Goal: Navigation & Orientation: Understand site structure

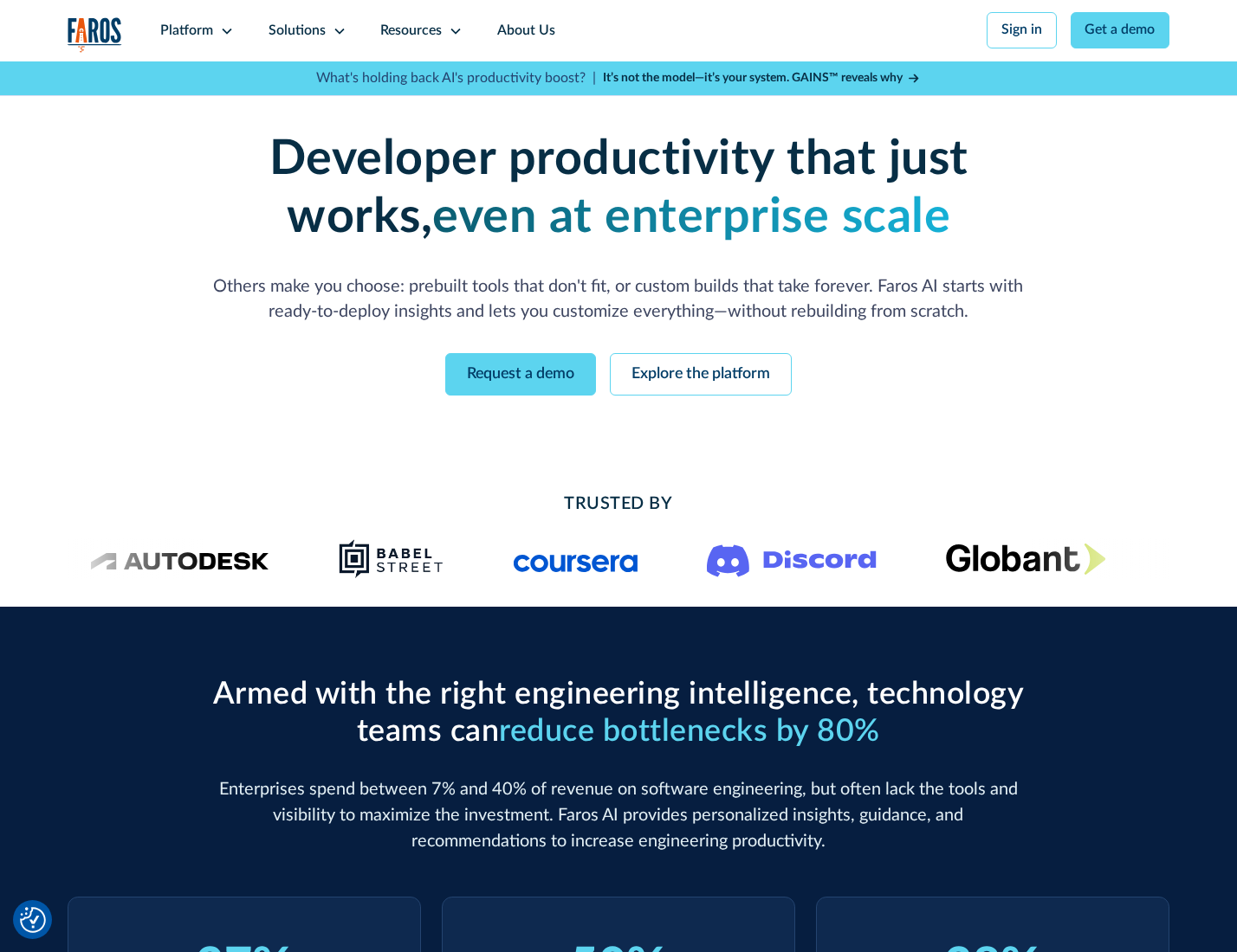
click at [224, 31] on icon at bounding box center [227, 32] width 14 height 14
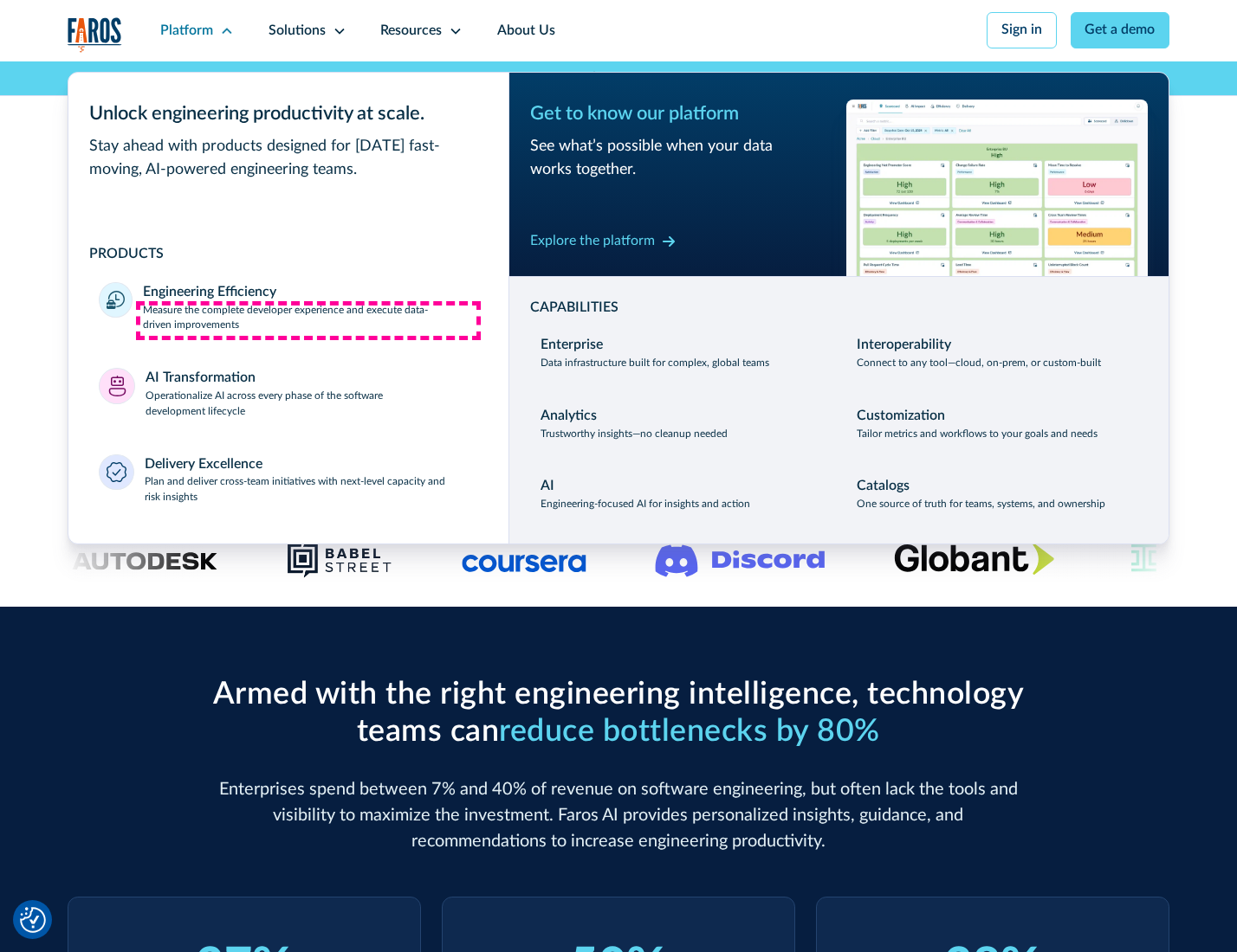
click at [308, 320] on p "Measure the complete developer experience and execute data-driven improvements" at bounding box center [310, 319] width 334 height 32
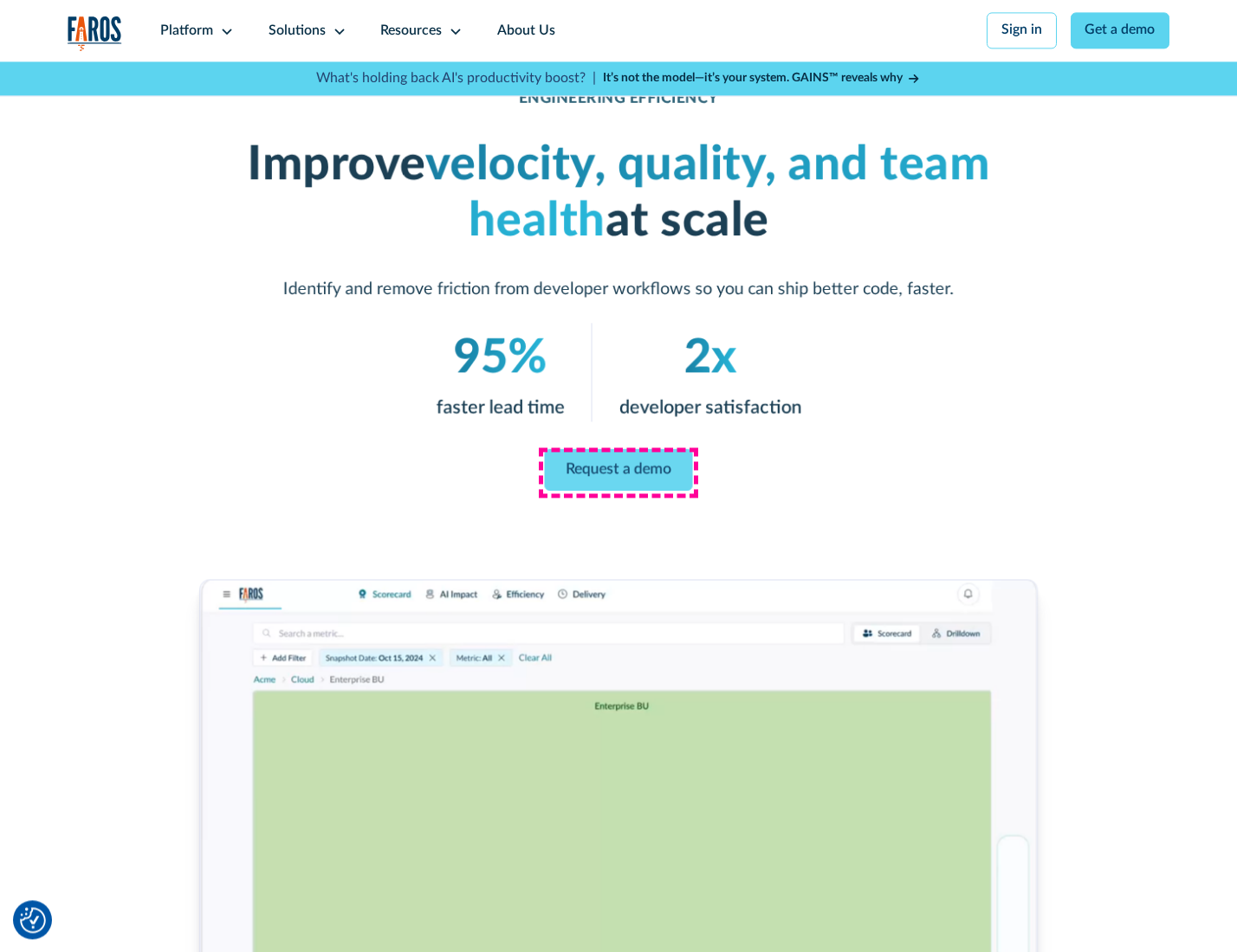
click at [618, 472] on link "Request a demo" at bounding box center [618, 470] width 148 height 41
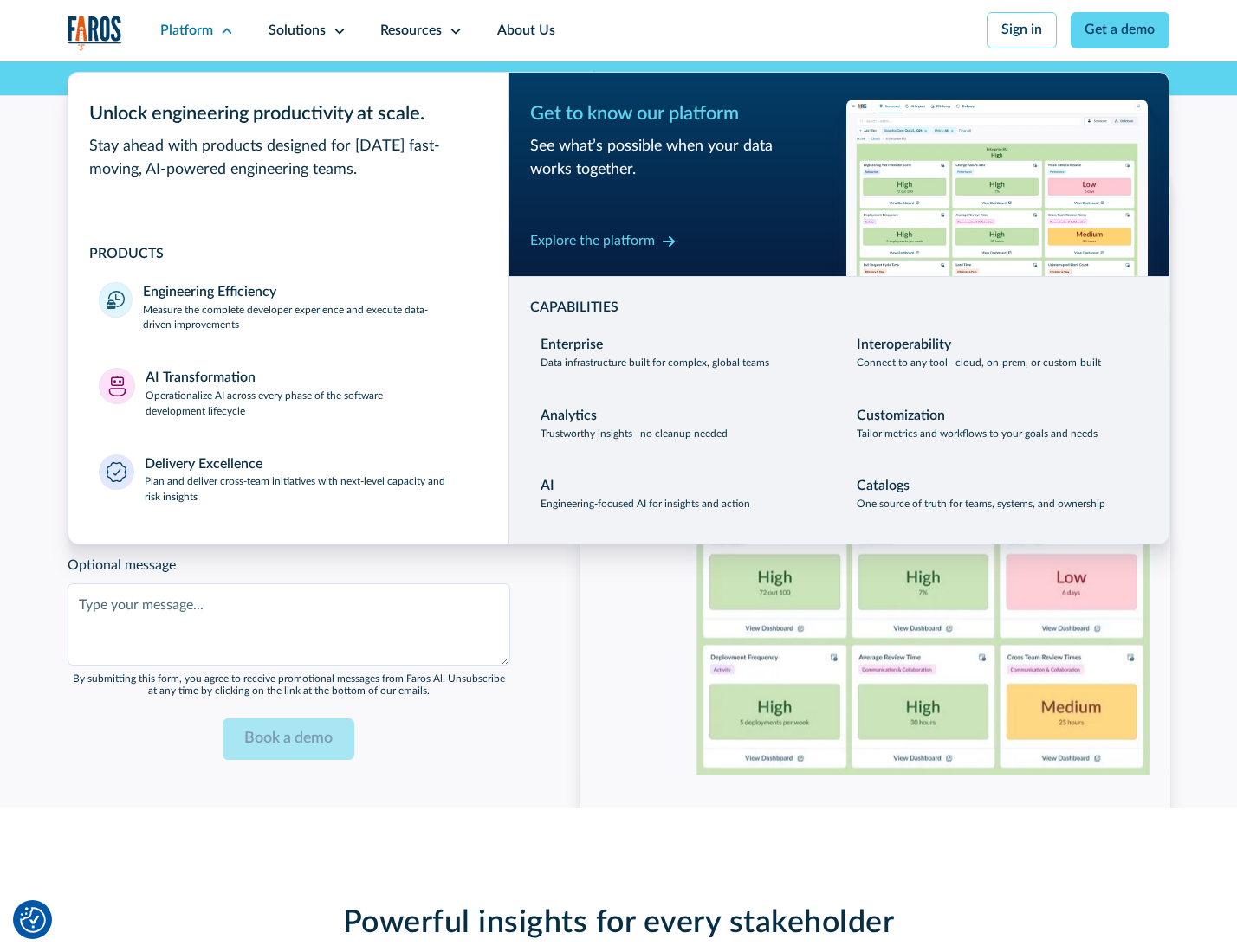
scroll to position [3768, 0]
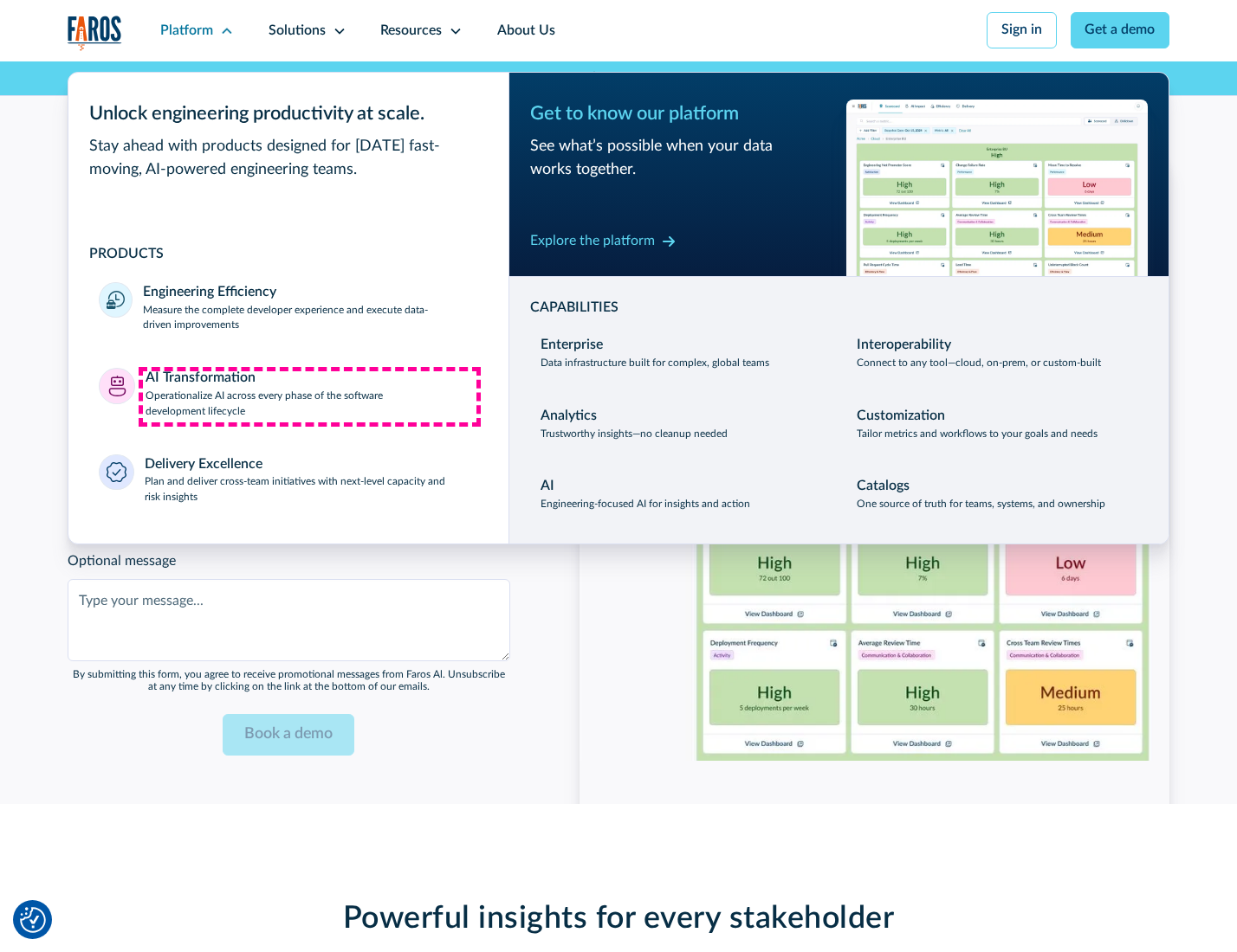
click at [309, 396] on p "Operationalize AI across every phase of the software development lifecycle" at bounding box center [311, 405] width 333 height 32
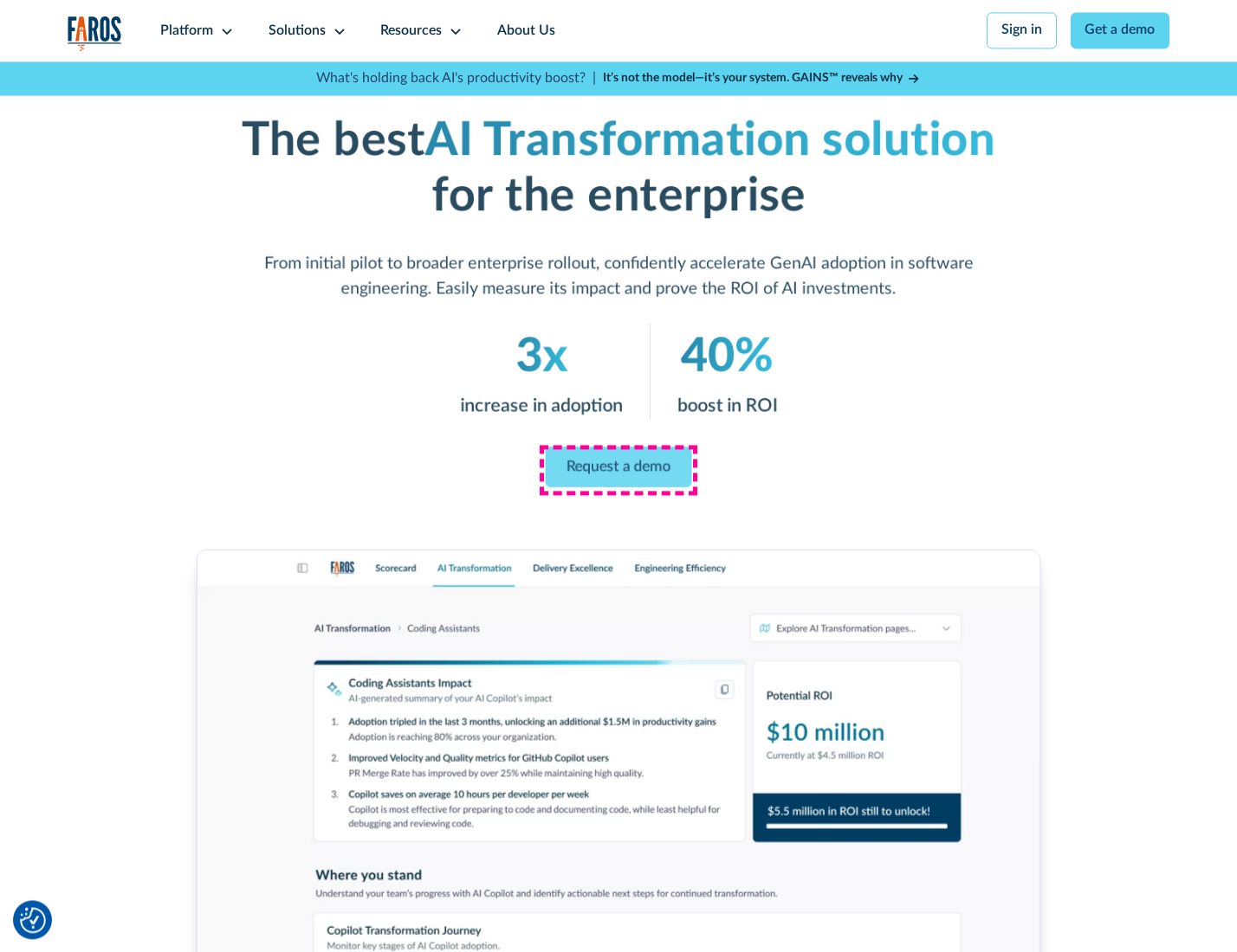
click at [618, 470] on link "Request a demo" at bounding box center [618, 466] width 146 height 40
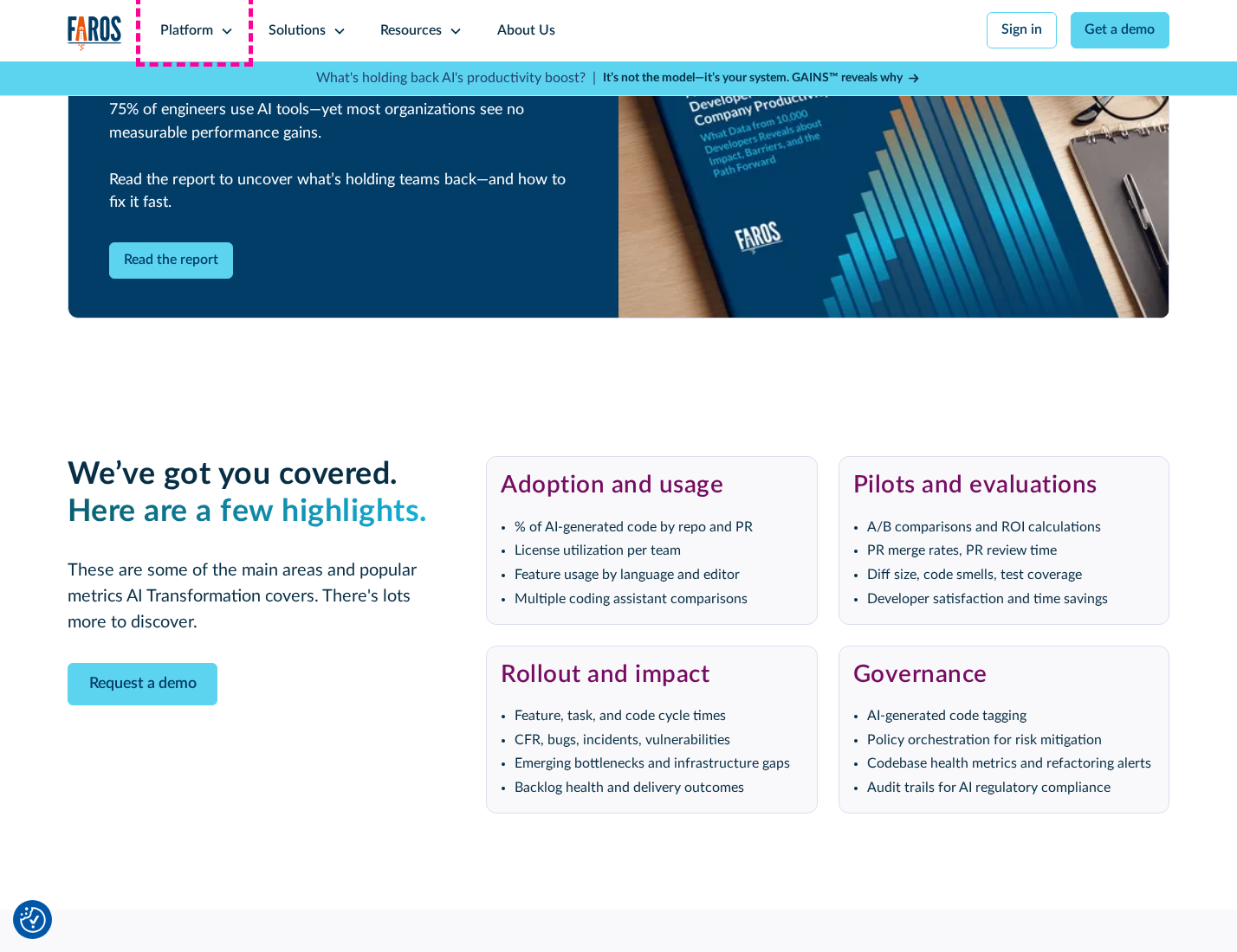
click at [194, 31] on div "Platform" at bounding box center [186, 31] width 52 height 21
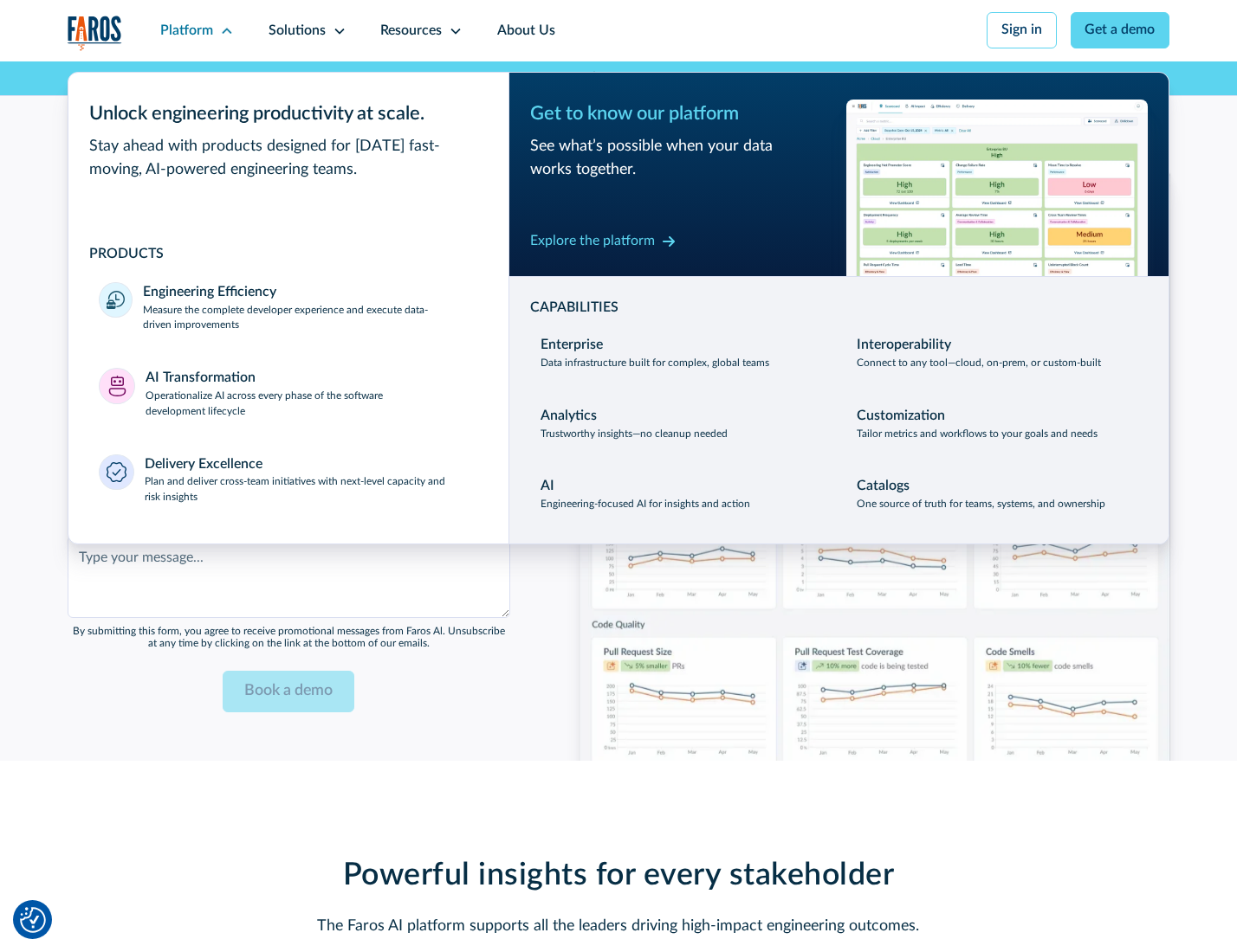
scroll to position [4185, 0]
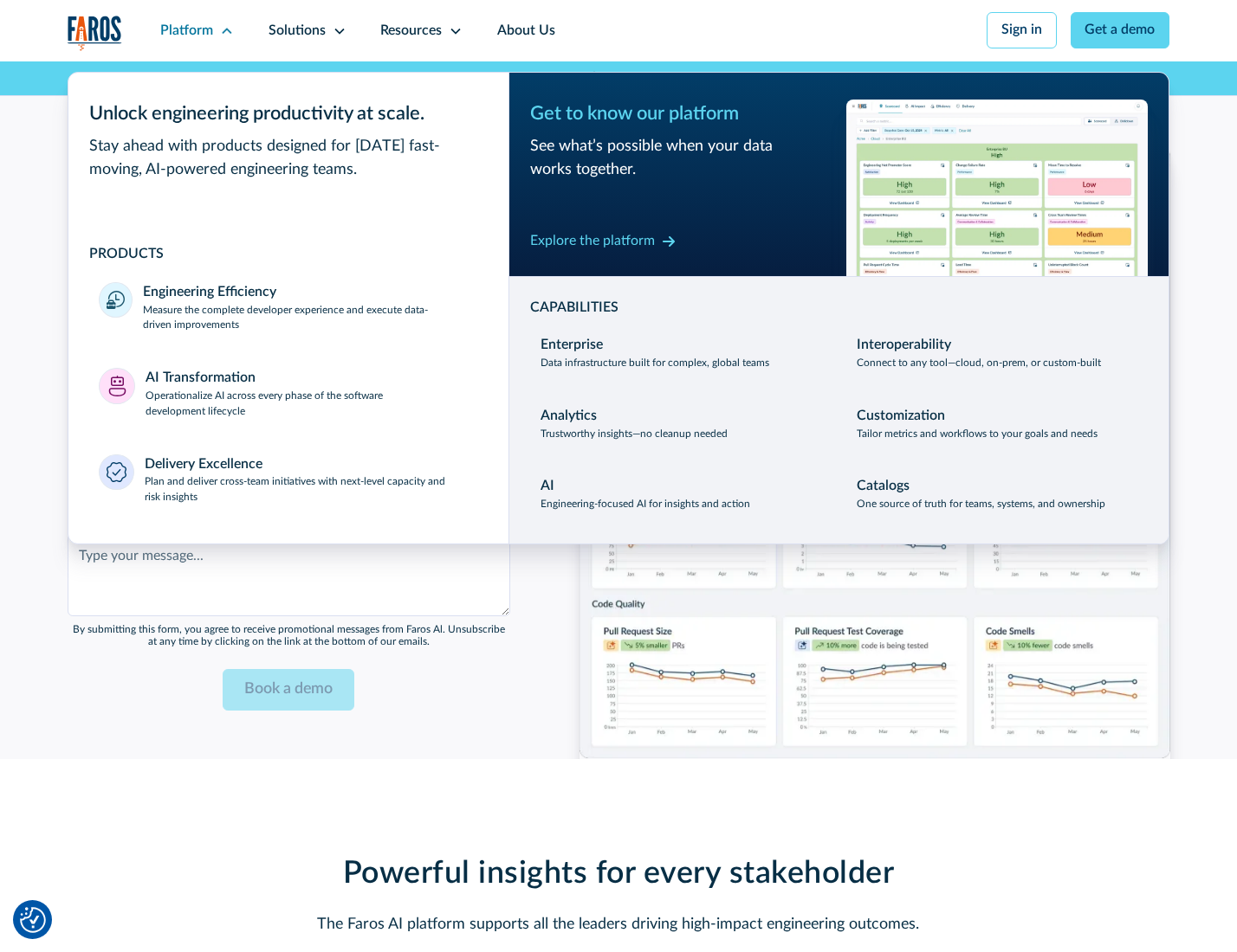
click at [592, 243] on div "Explore the platform" at bounding box center [592, 241] width 124 height 21
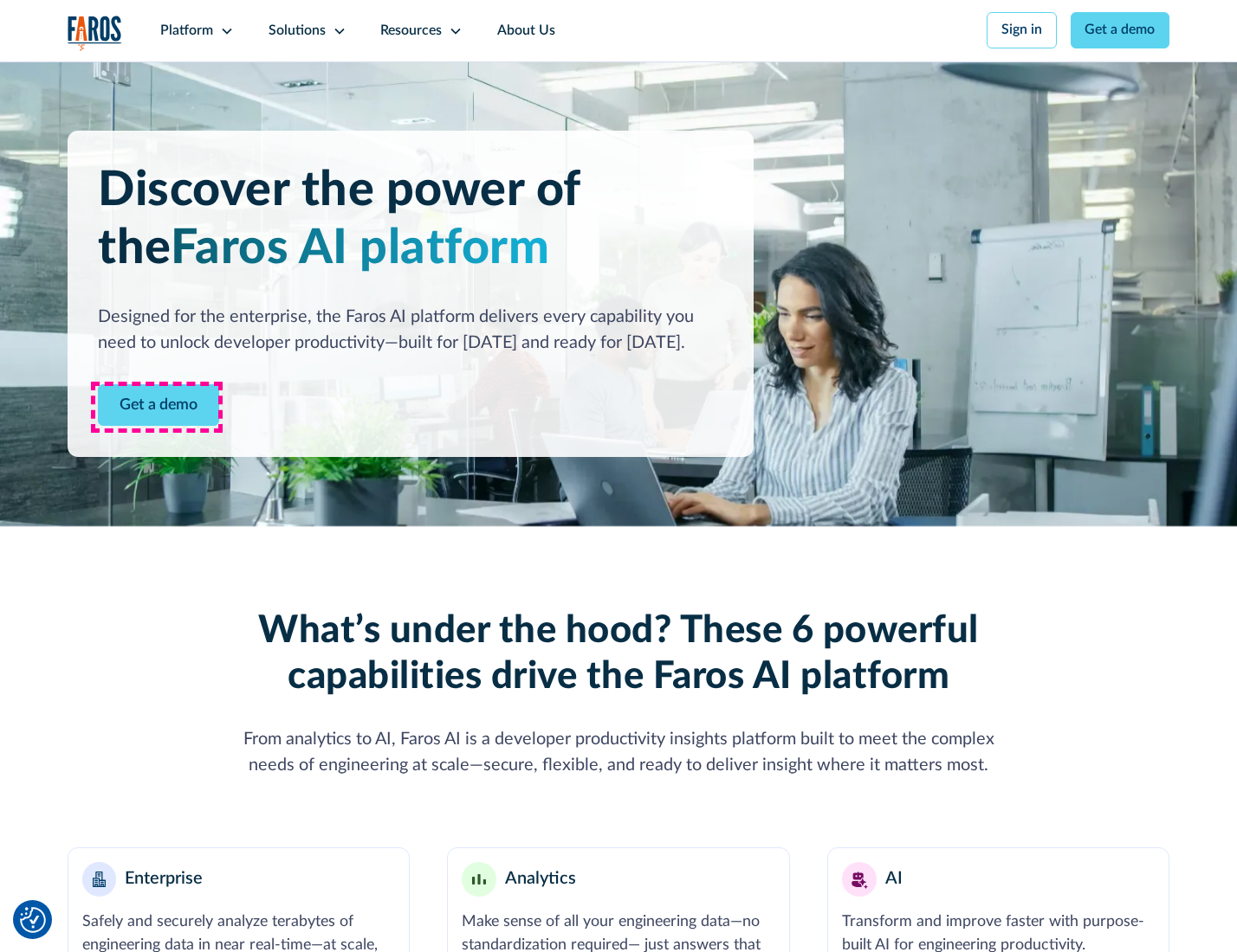
click at [157, 407] on link "Get a demo" at bounding box center [158, 405] width 122 height 42
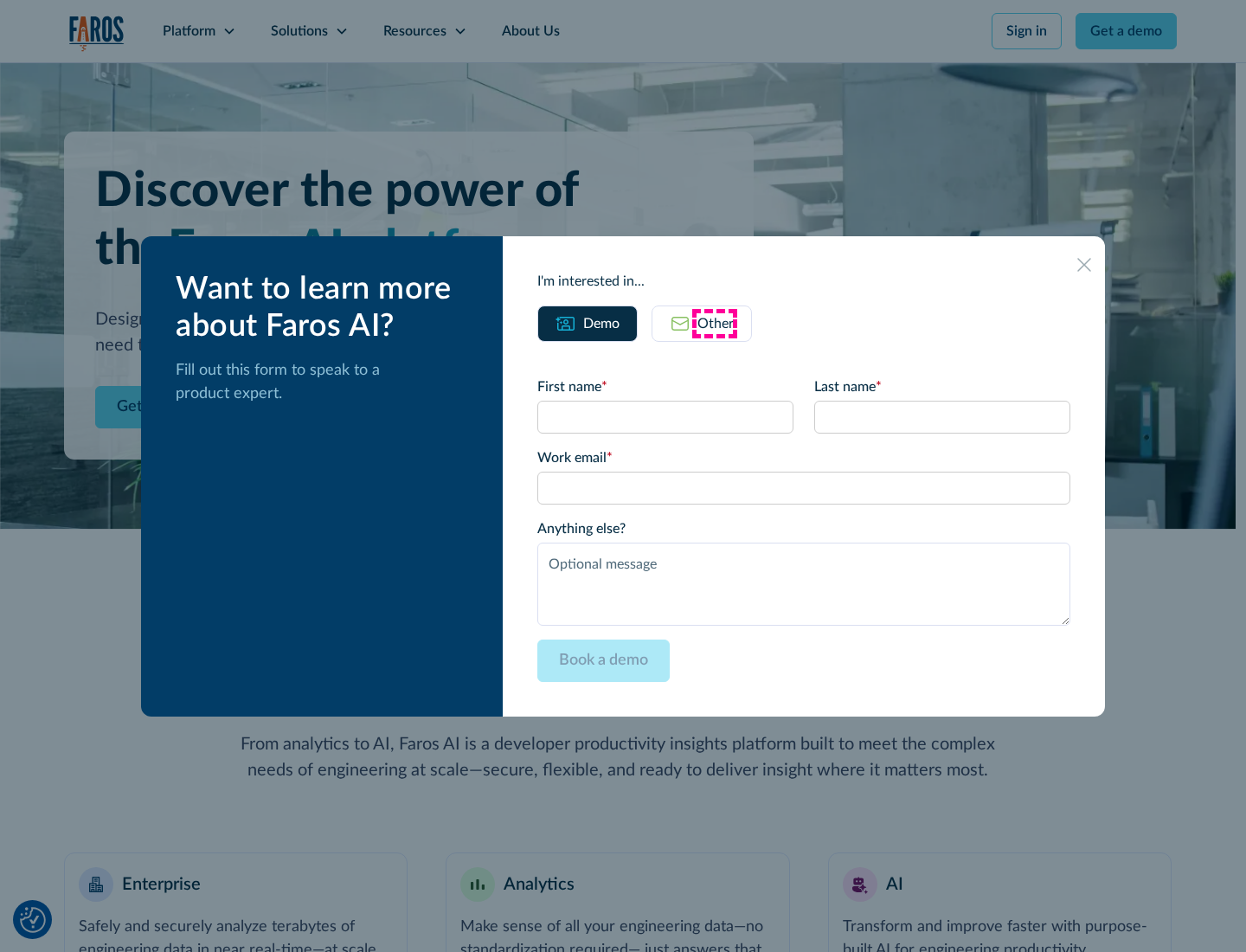
click at [715, 323] on div "Other" at bounding box center [716, 323] width 37 height 21
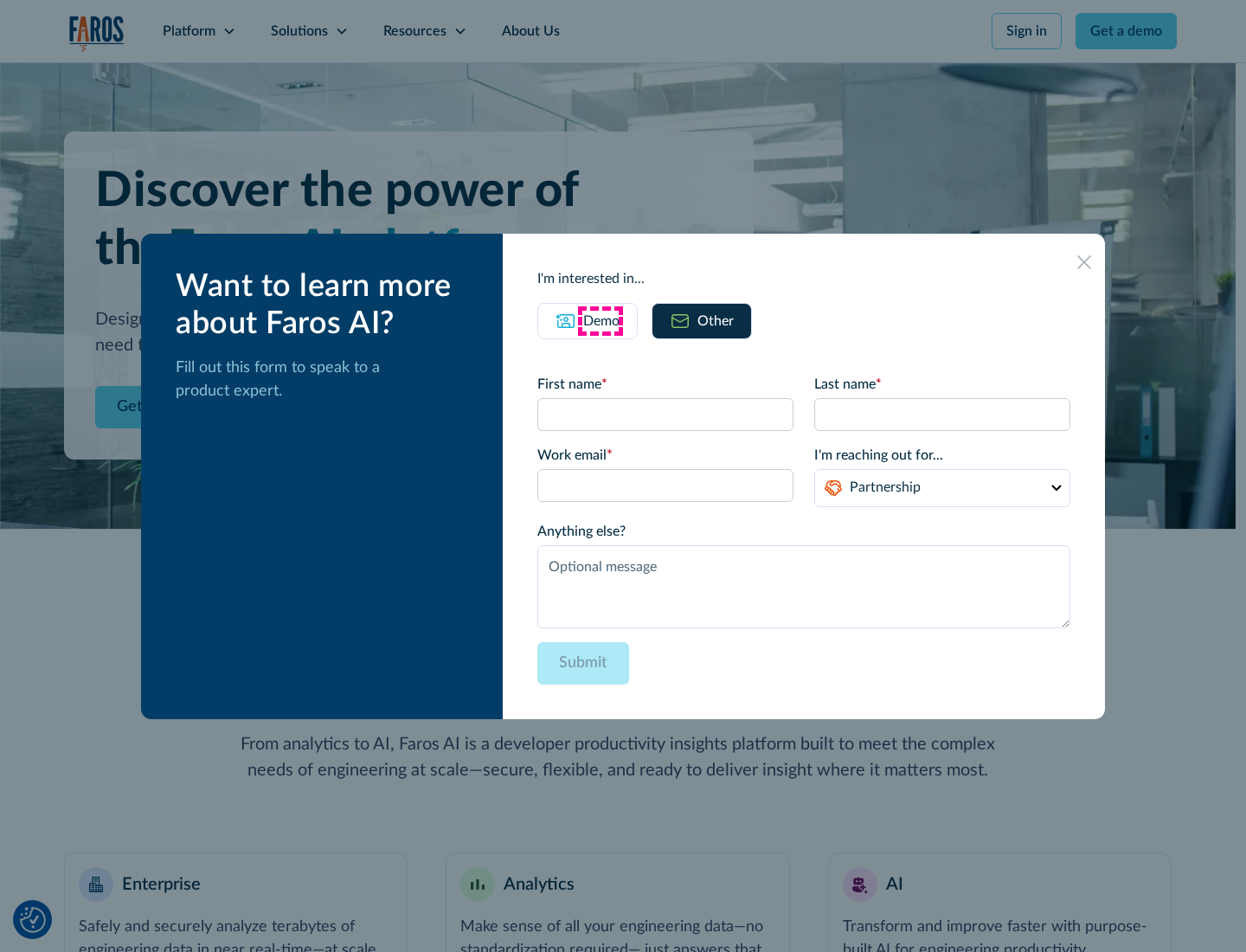
click at [599, 320] on div "Demo" at bounding box center [601, 321] width 37 height 21
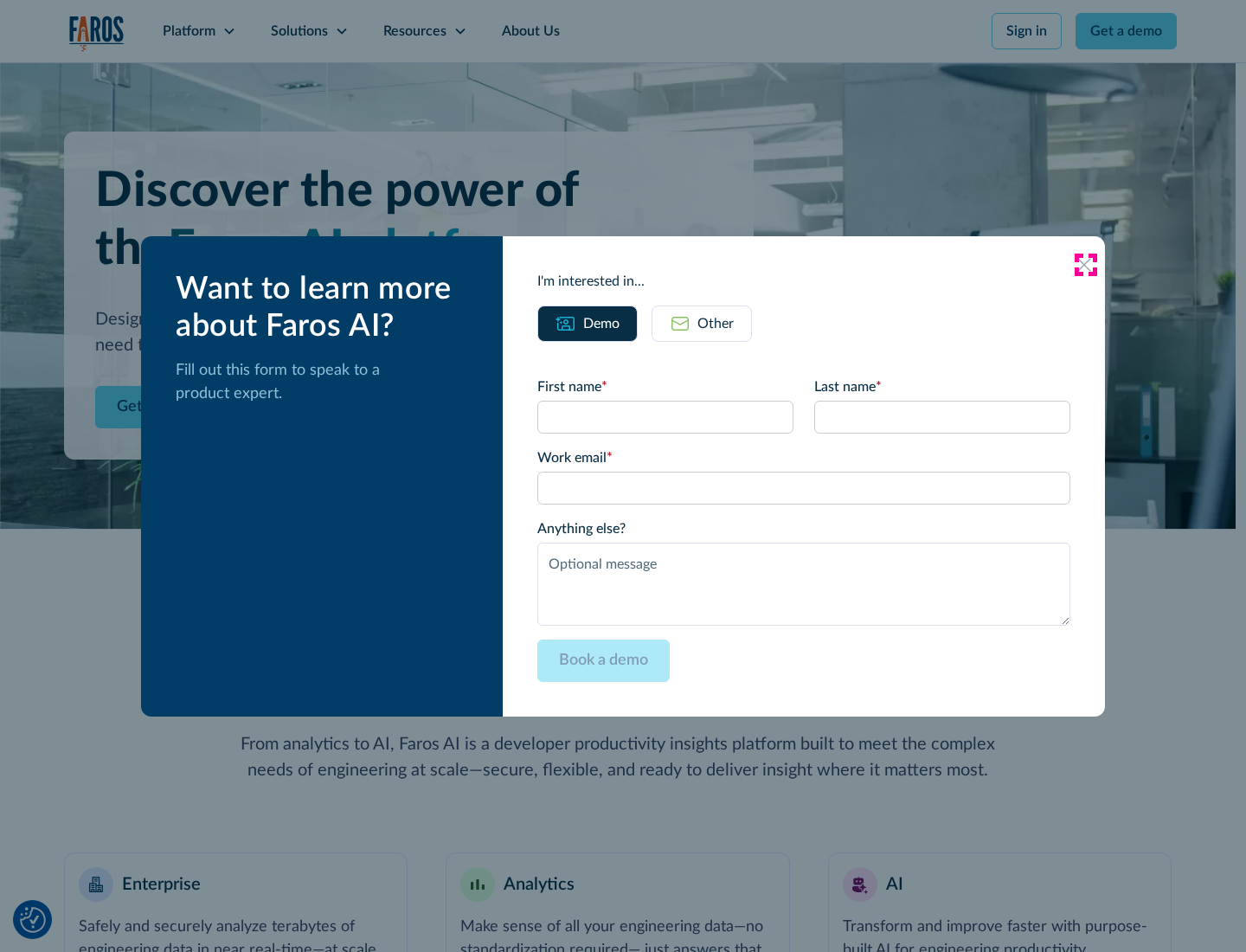
click at [1085, 264] on icon at bounding box center [1084, 265] width 14 height 14
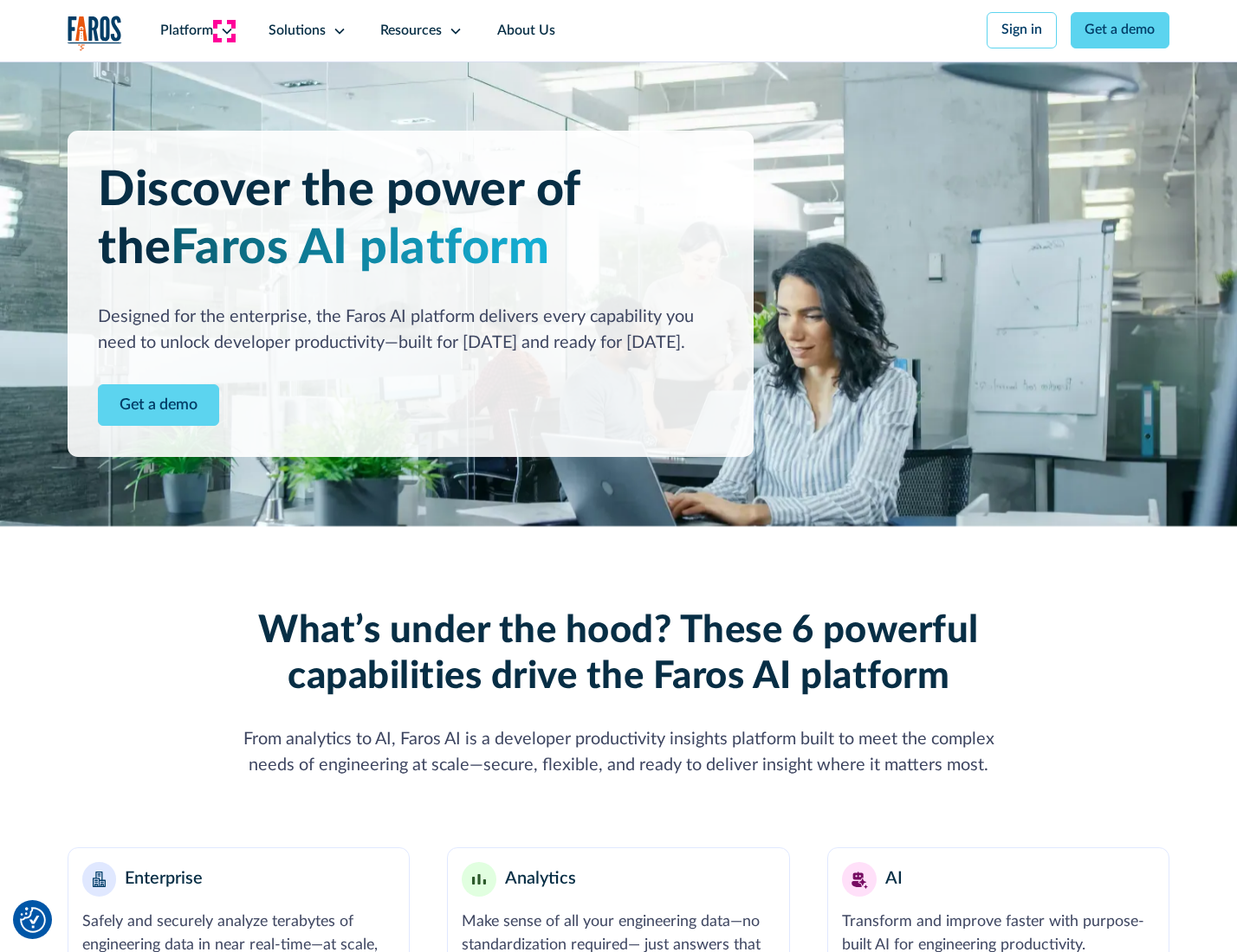
click at [224, 31] on icon at bounding box center [227, 32] width 14 height 14
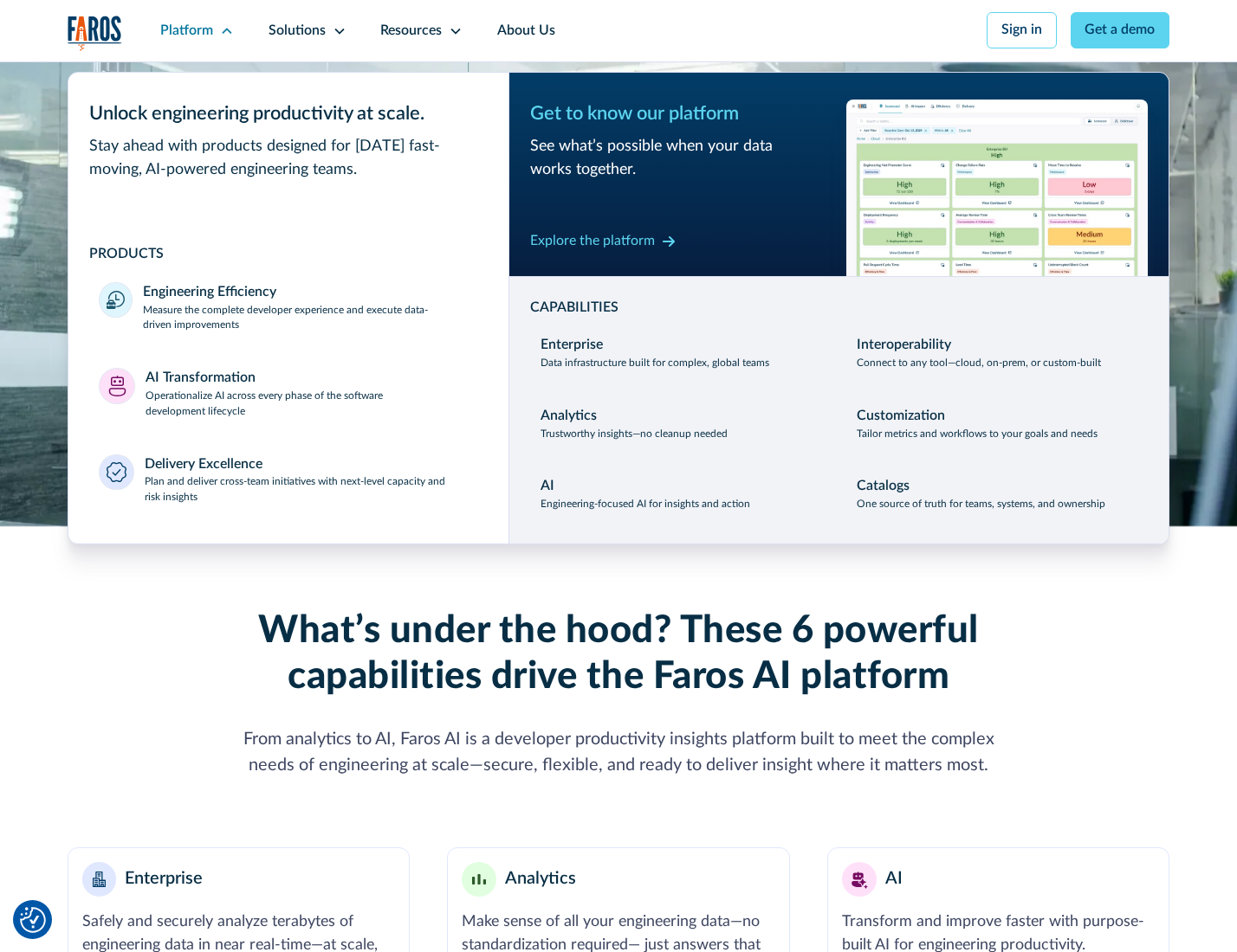
click at [309, 494] on p "Plan and deliver cross-team initiatives with next-level capacity and risk insig…" at bounding box center [310, 490] width 333 height 32
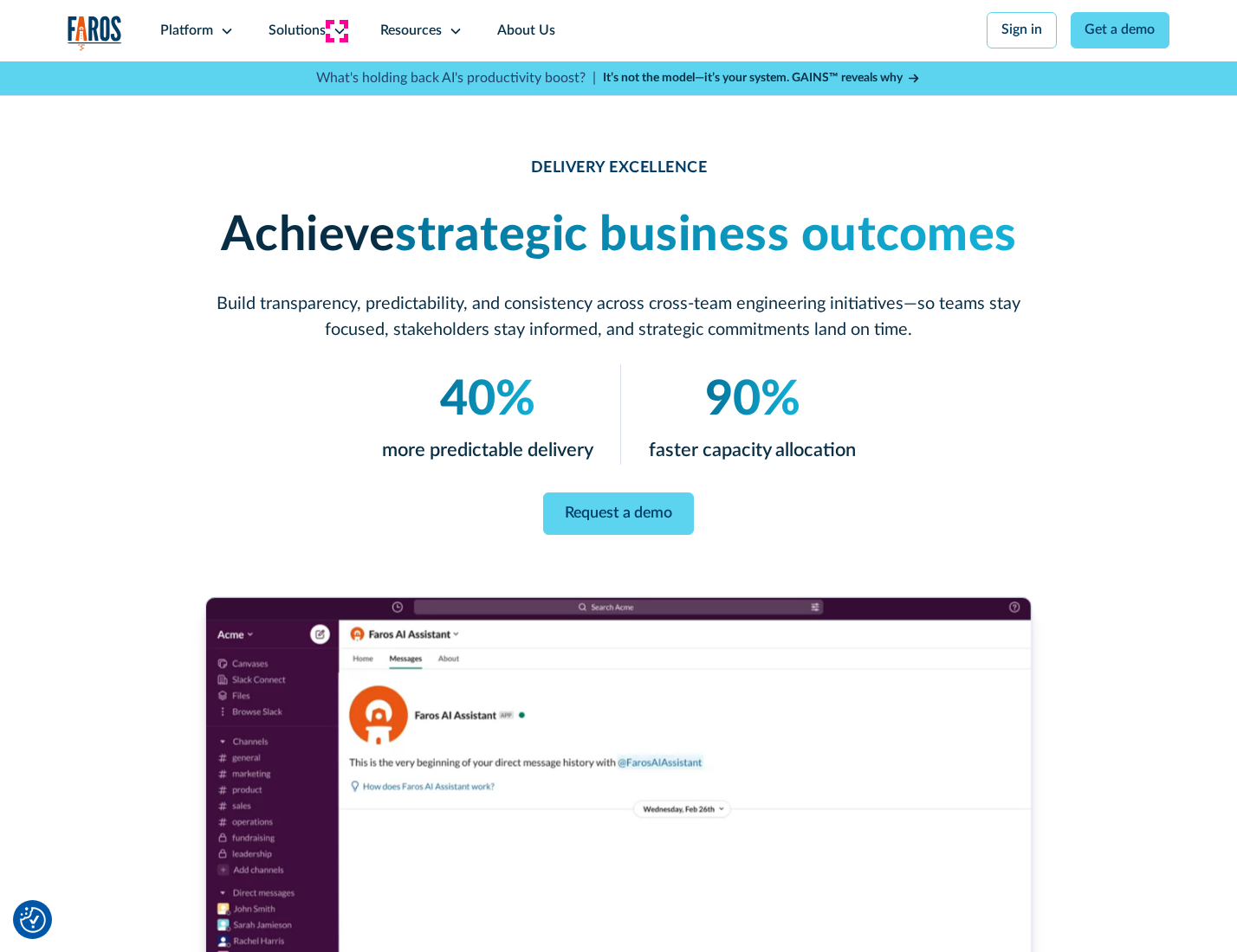
click at [336, 31] on icon at bounding box center [340, 32] width 14 height 14
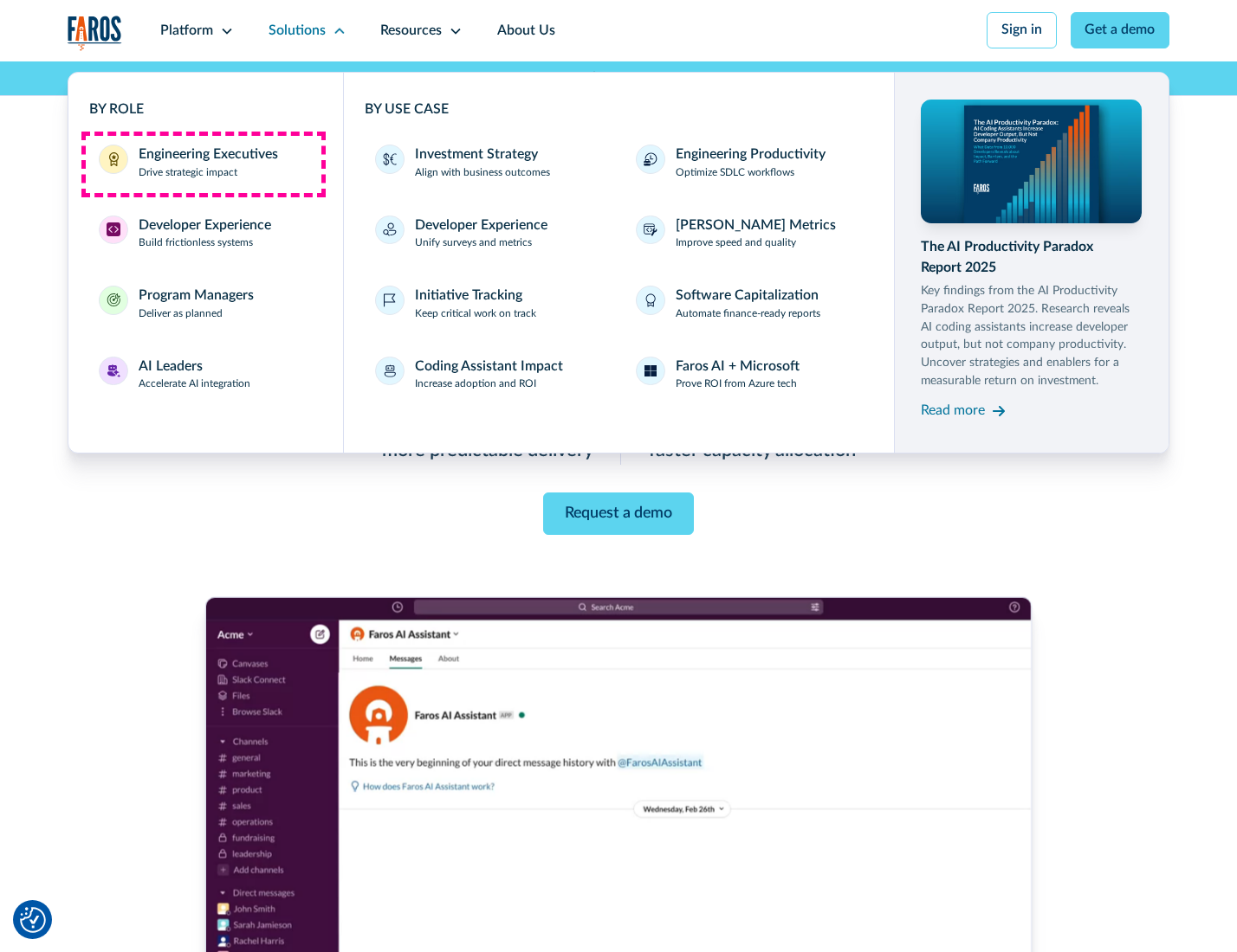
click at [203, 164] on div "Engineering Executives" at bounding box center [207, 154] width 139 height 21
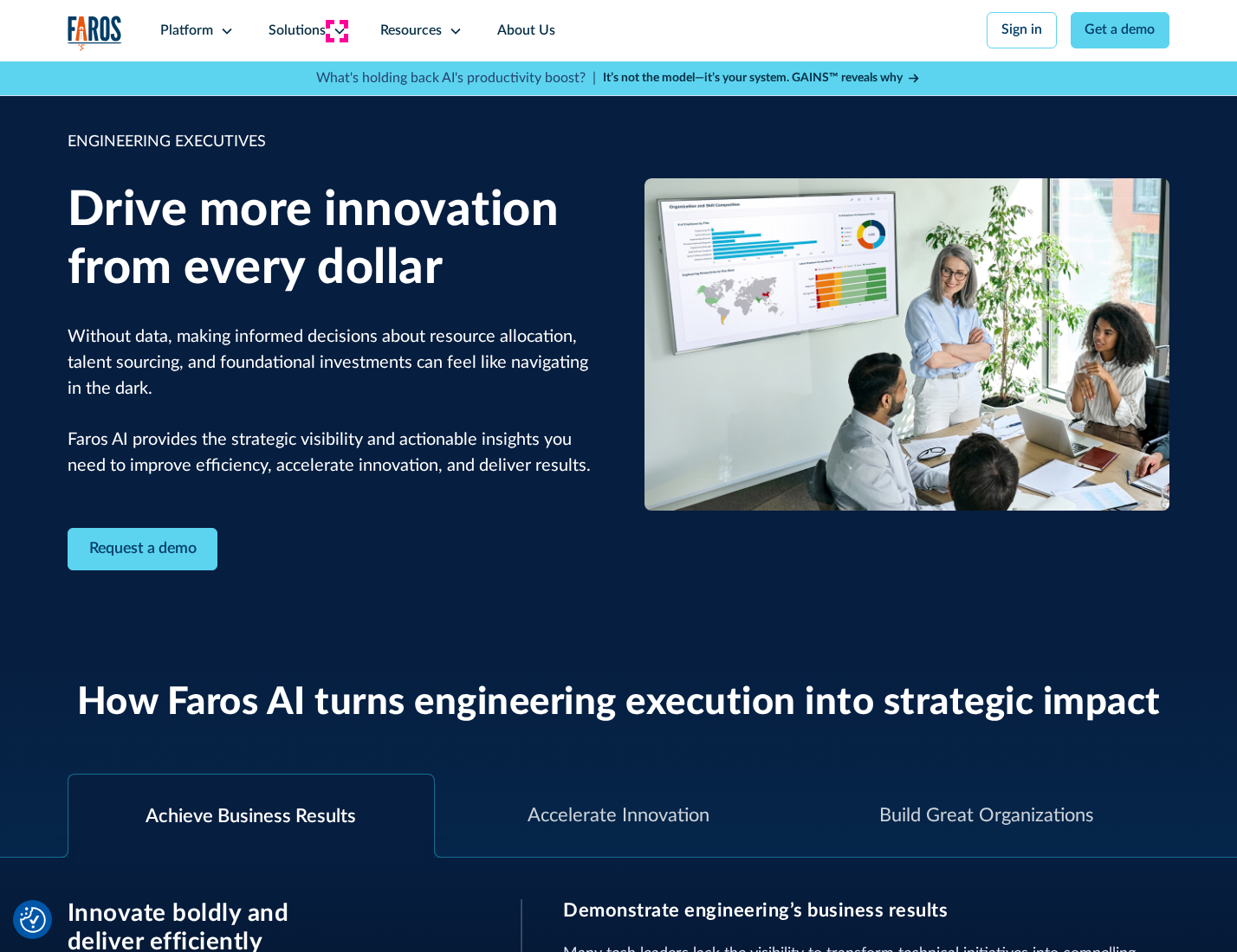
click at [336, 31] on icon at bounding box center [340, 32] width 14 height 14
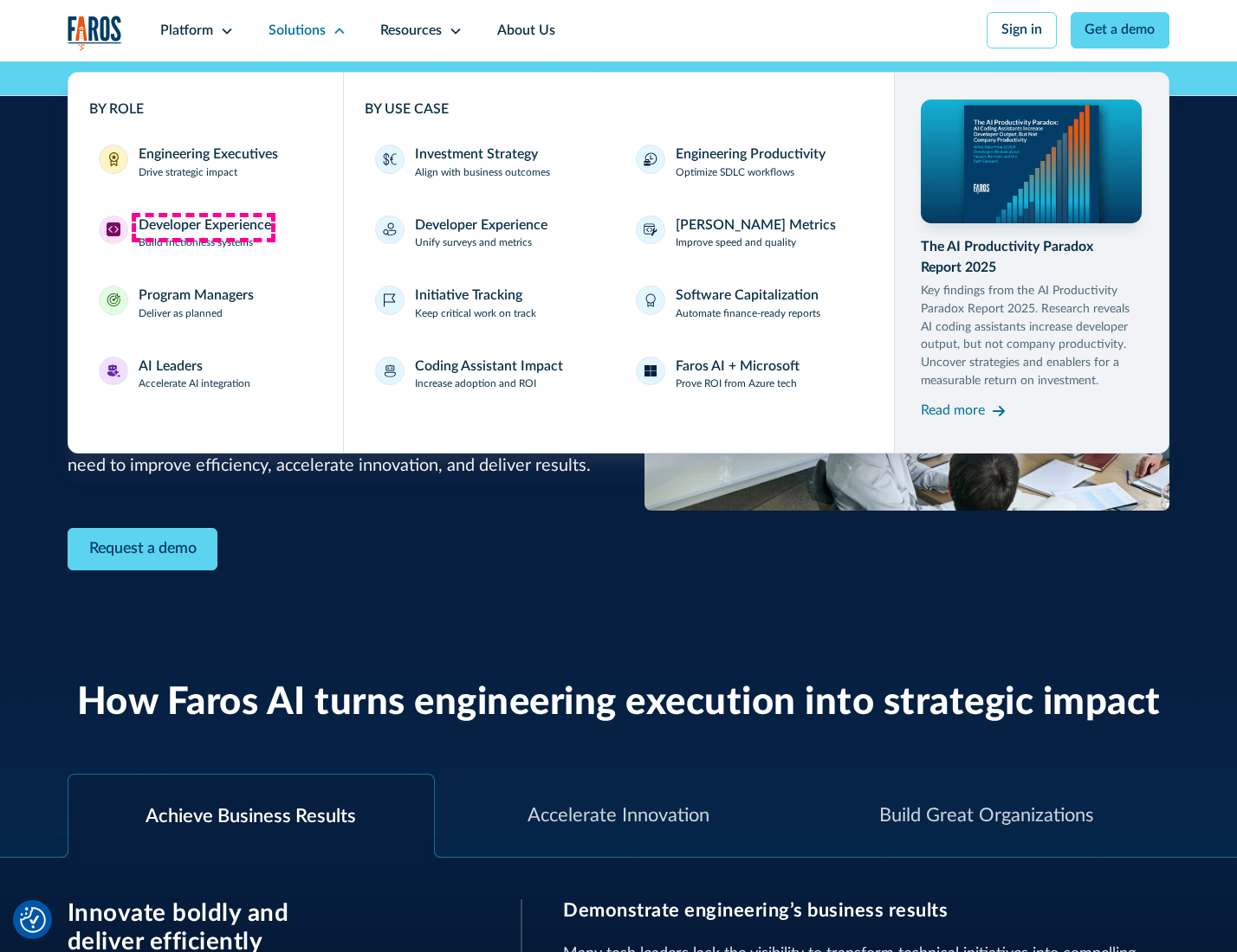
click at [203, 227] on div "Developer Experience" at bounding box center [205, 225] width 132 height 21
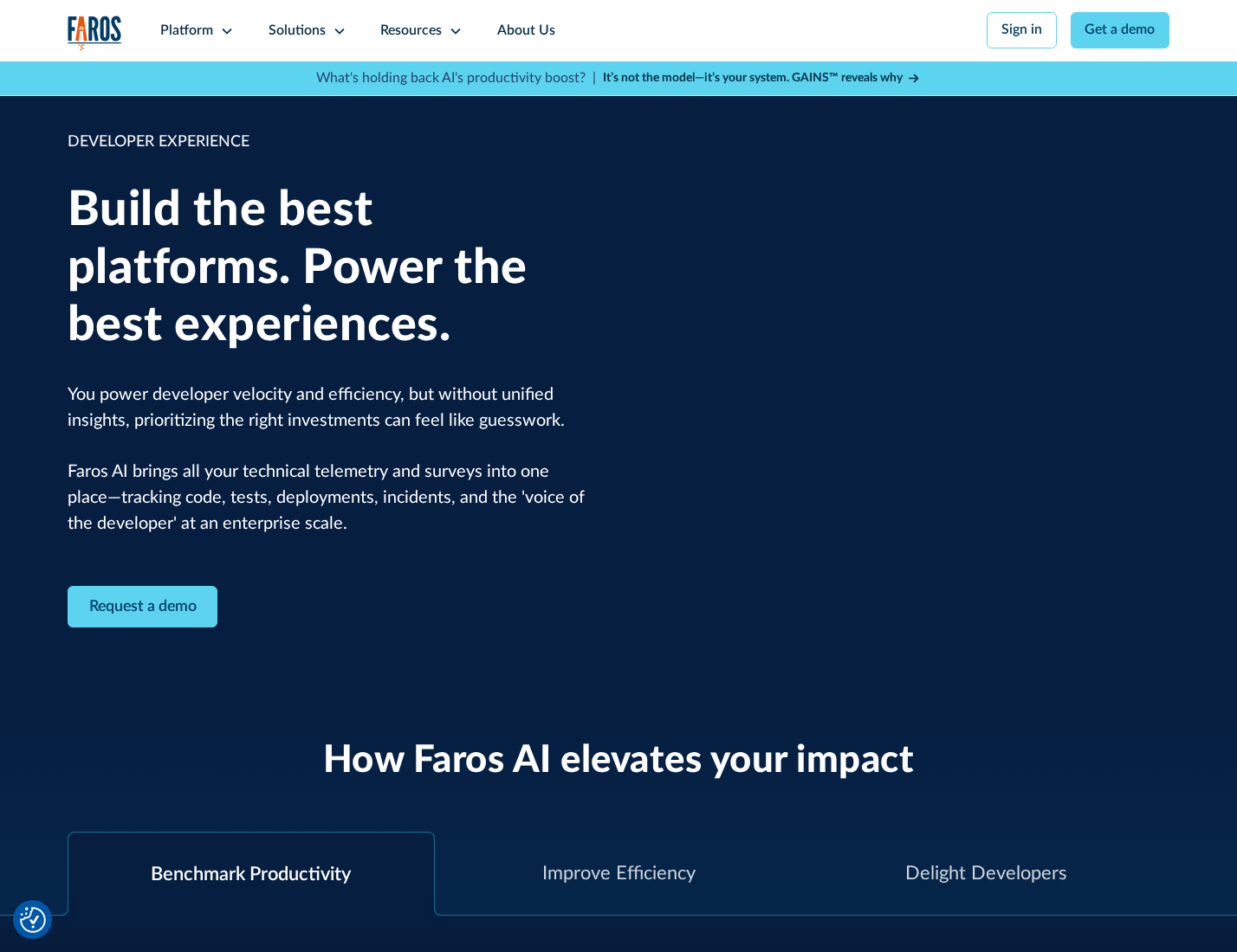
click at [305, 31] on div "Solutions" at bounding box center [297, 31] width 57 height 21
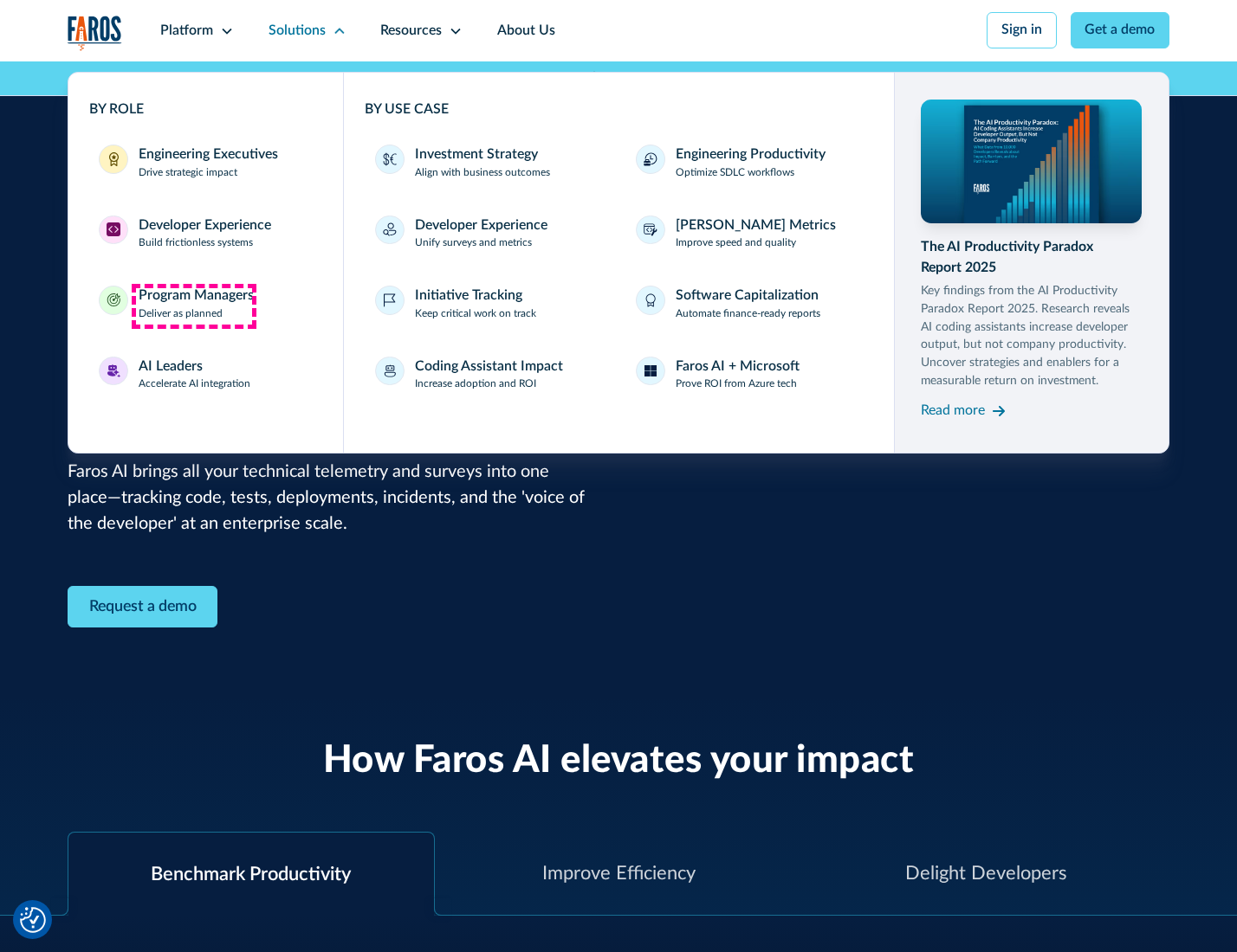
click at [193, 305] on div "Program Managers" at bounding box center [196, 295] width 116 height 21
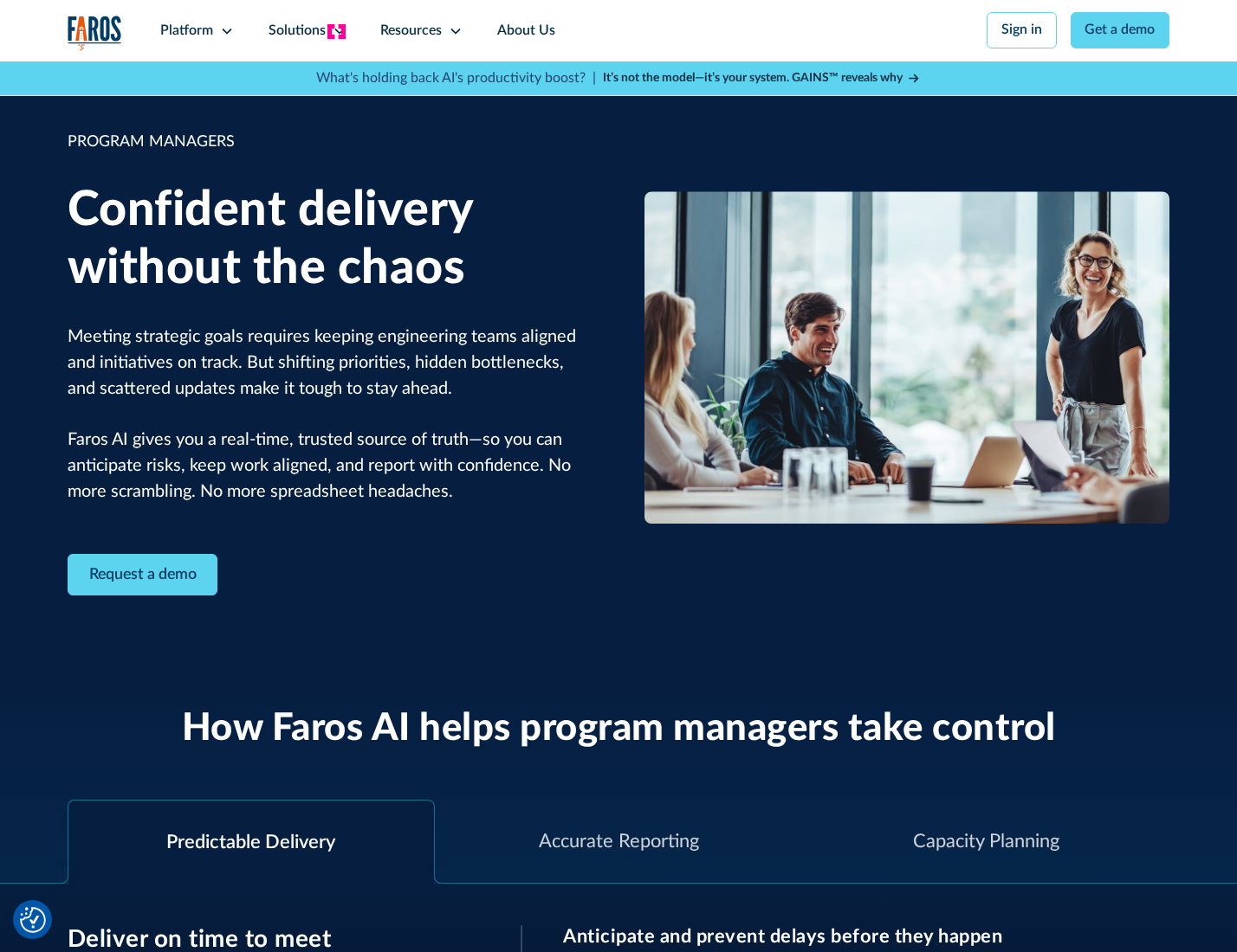
click at [336, 32] on icon at bounding box center [340, 32] width 14 height 14
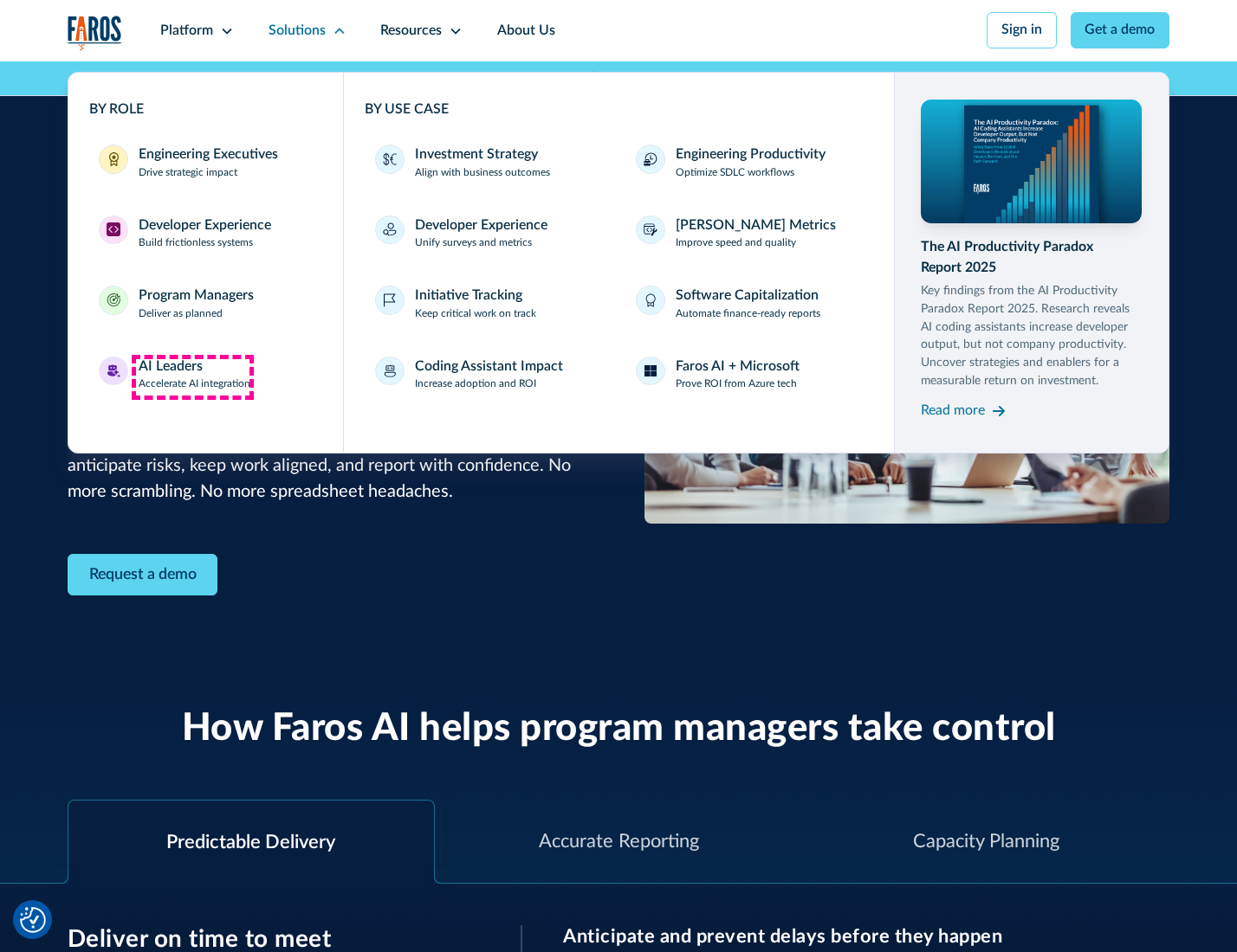
click at [193, 376] on div "AI Leaders" at bounding box center [170, 366] width 64 height 21
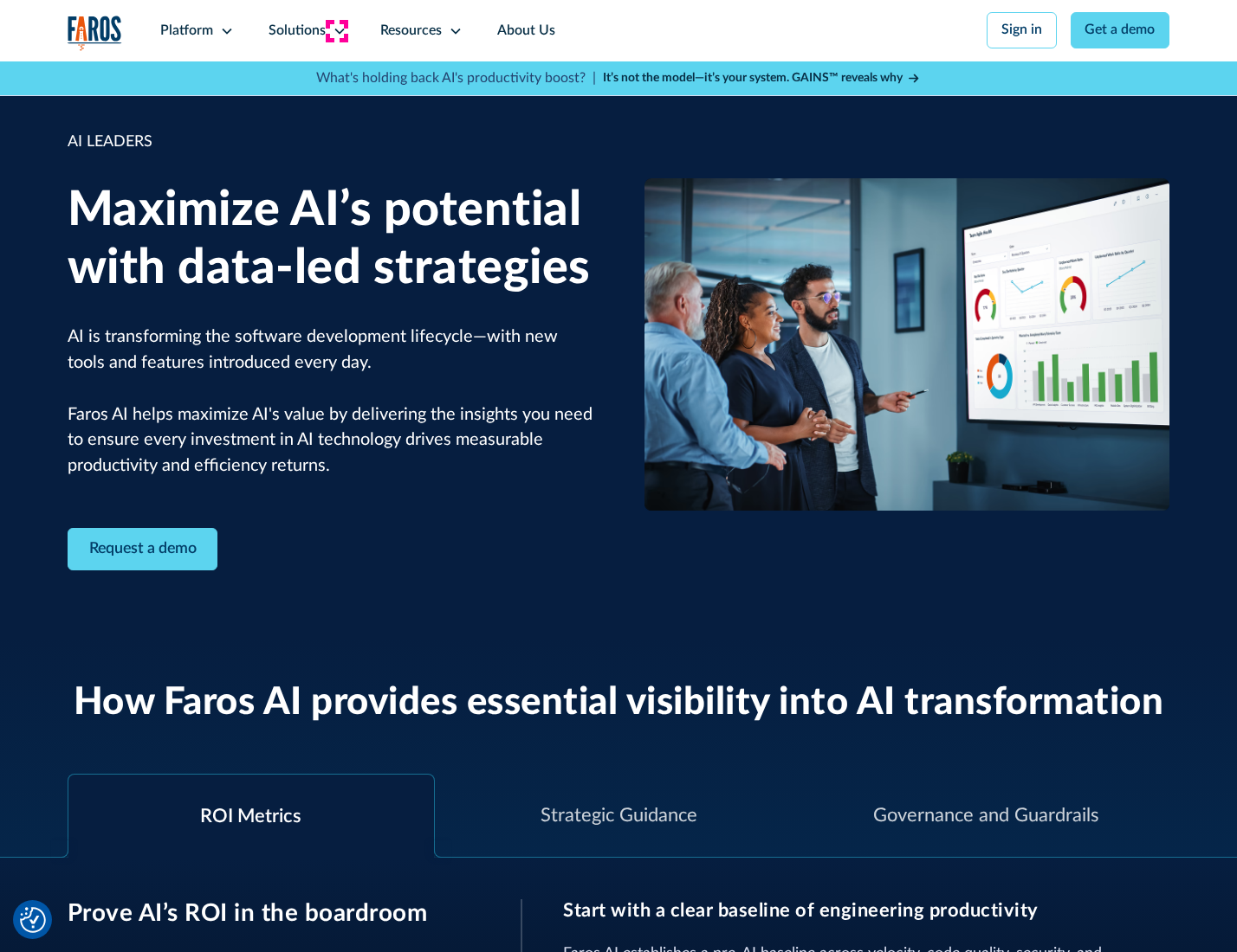
click at [336, 31] on icon at bounding box center [340, 32] width 14 height 14
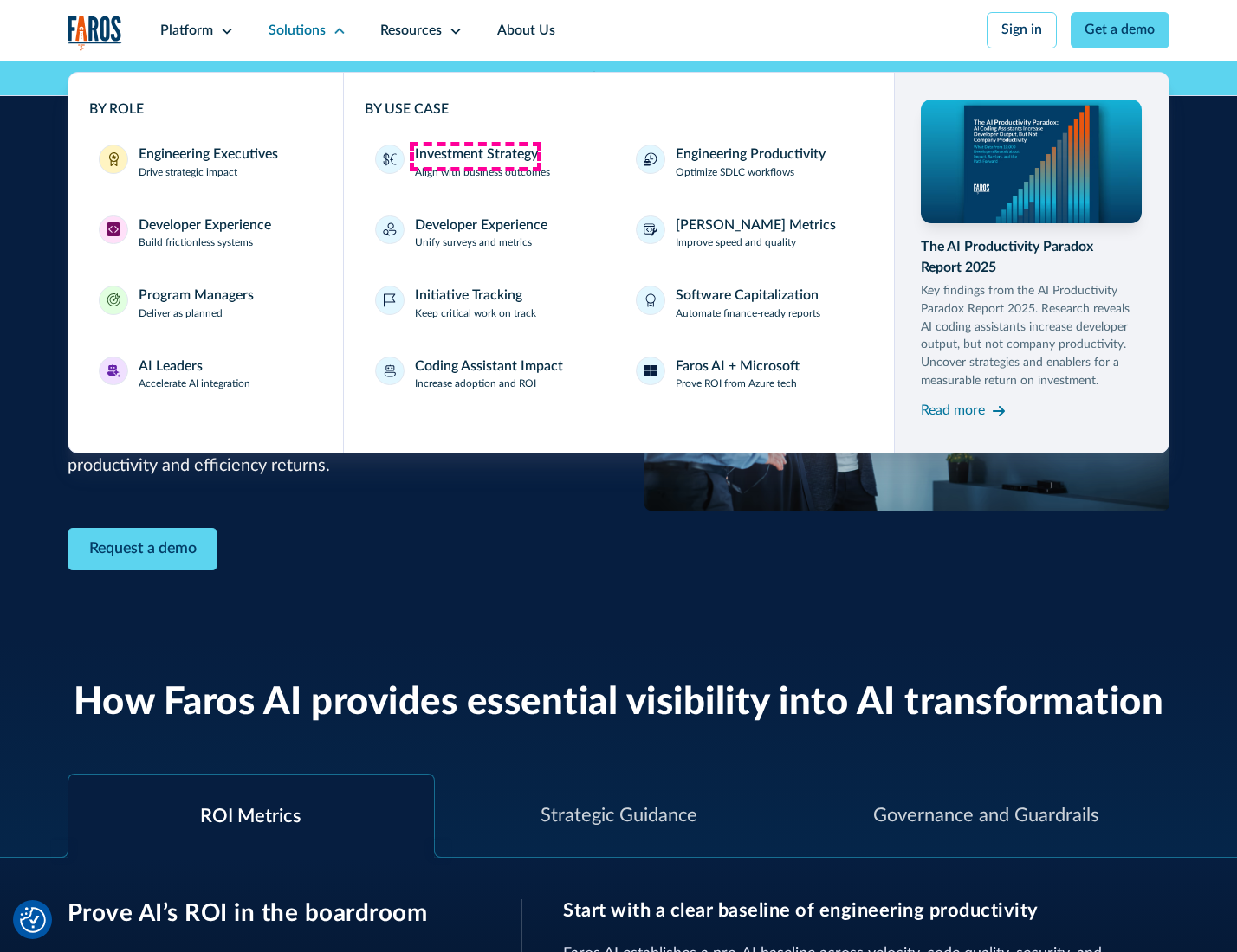
click at [474, 156] on div "Investment Strategy" at bounding box center [476, 154] width 123 height 21
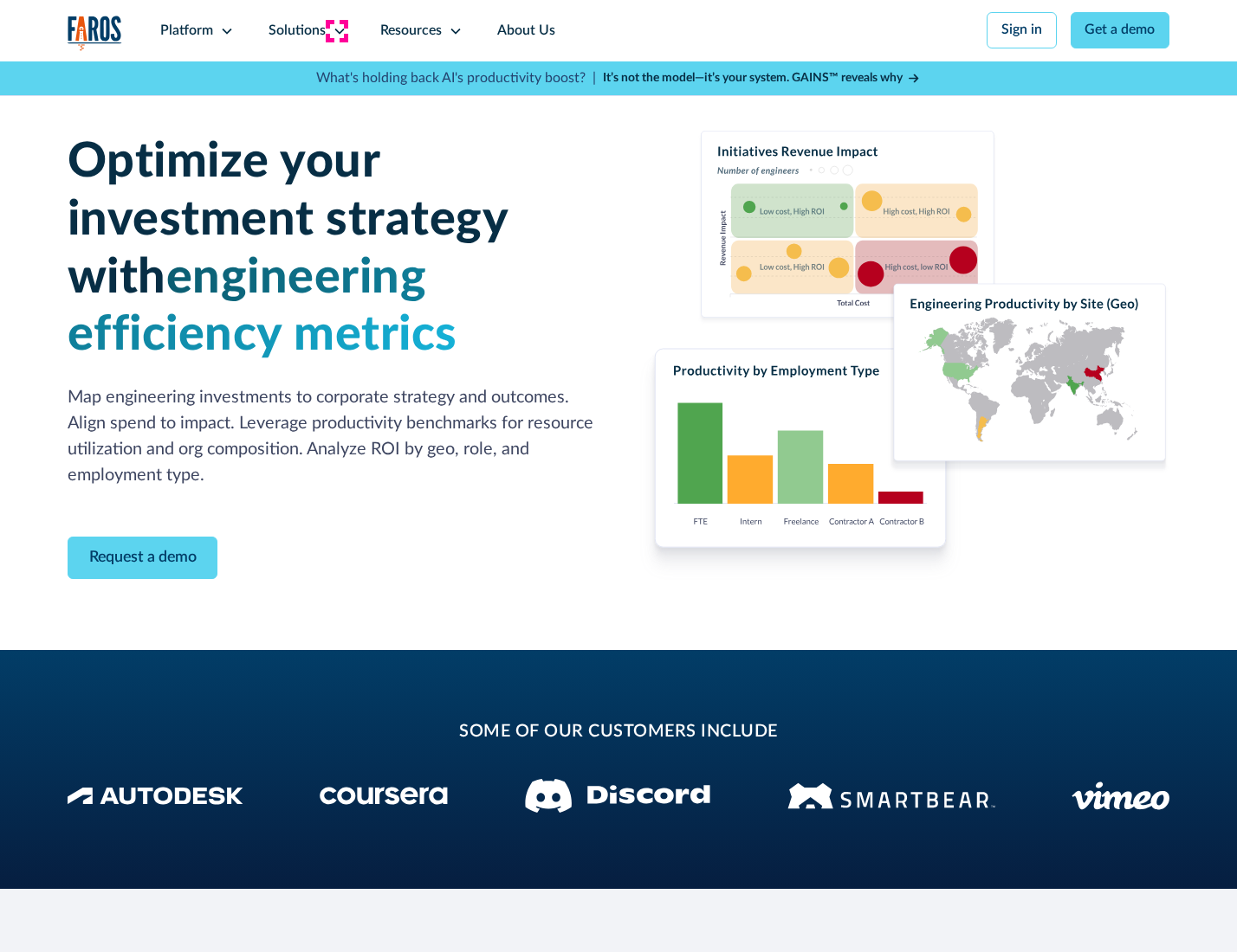
click at [336, 31] on icon at bounding box center [340, 32] width 14 height 14
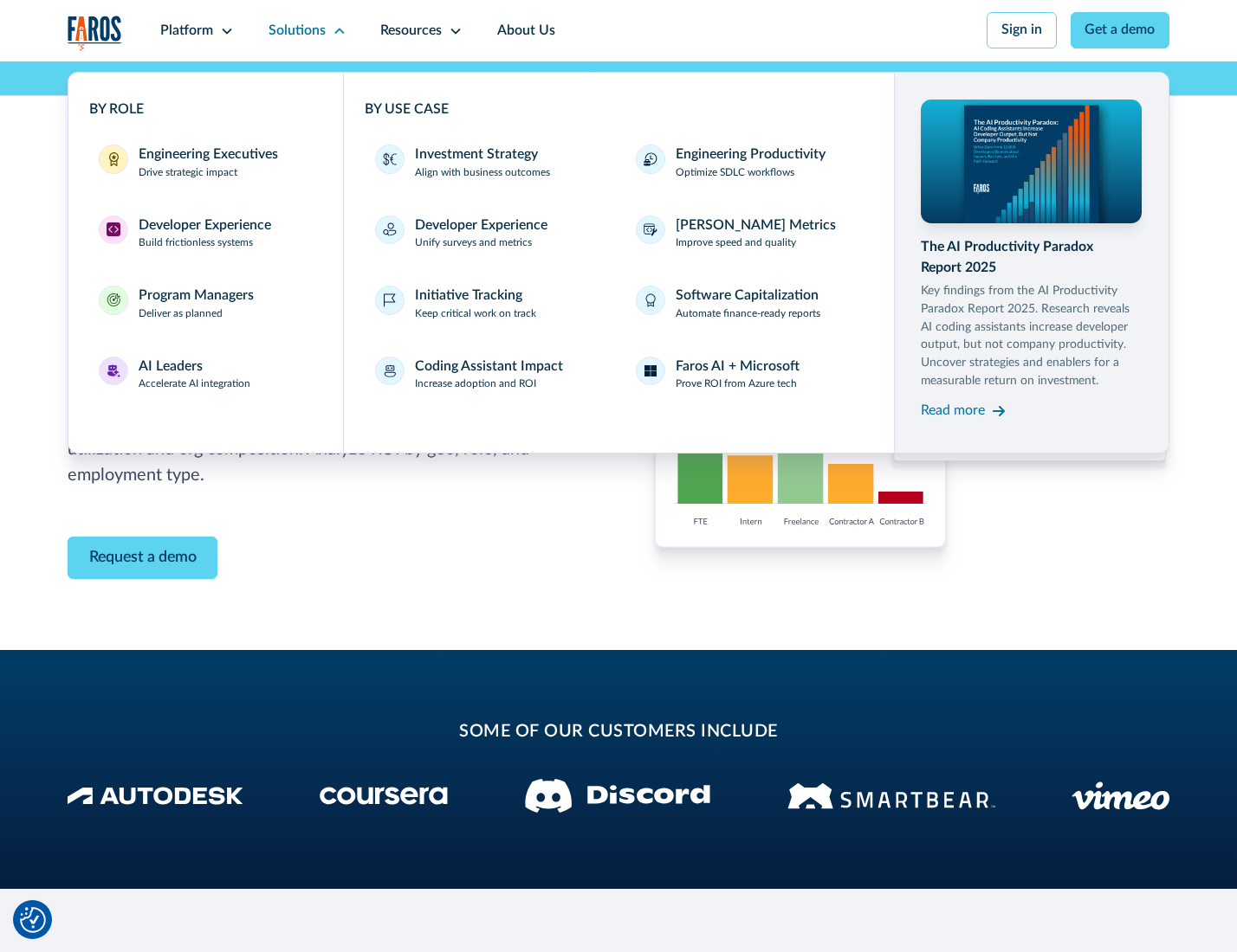
click at [737, 387] on p "Prove ROI from Azure tech" at bounding box center [736, 384] width 122 height 16
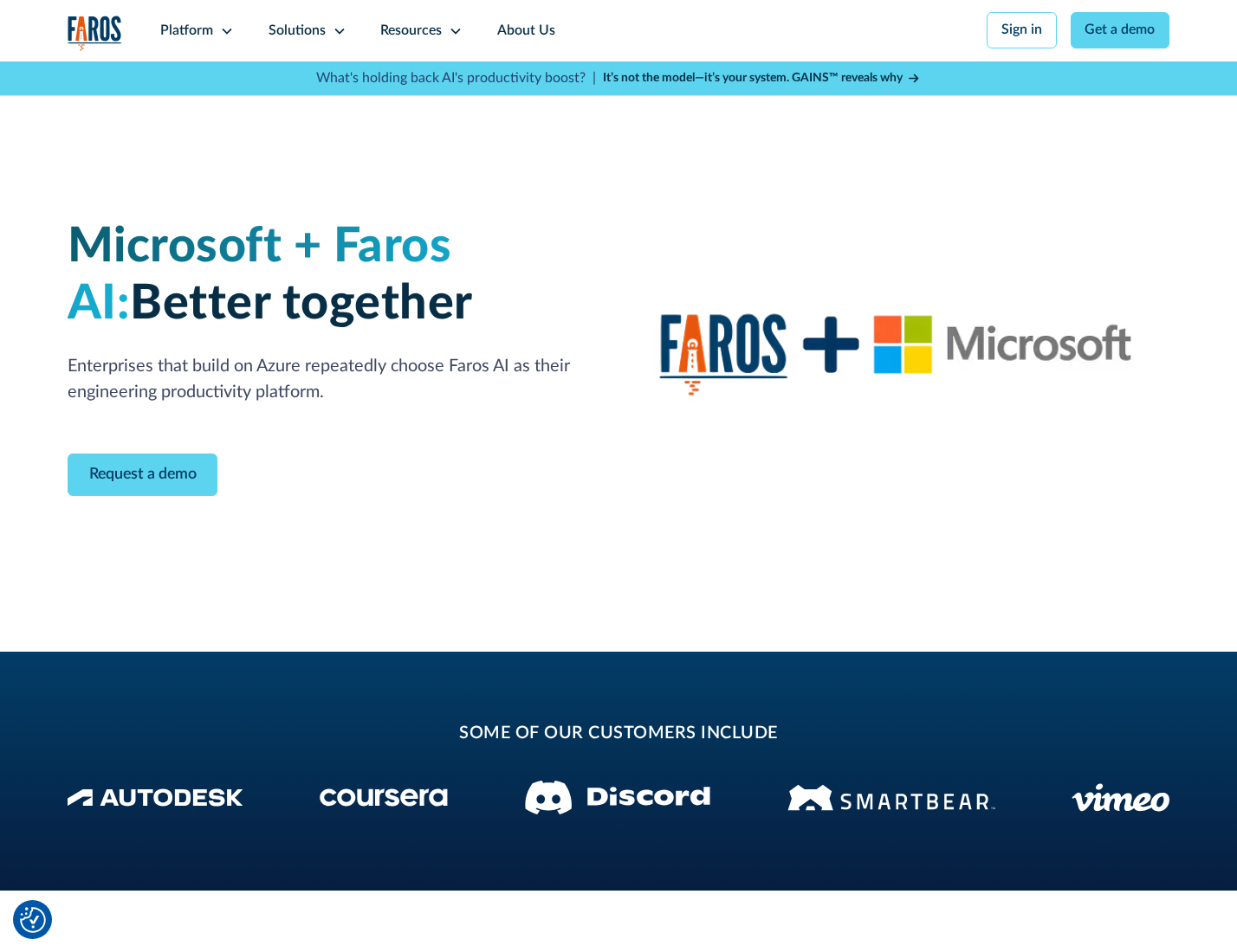
click at [336, 31] on icon at bounding box center [340, 32] width 14 height 14
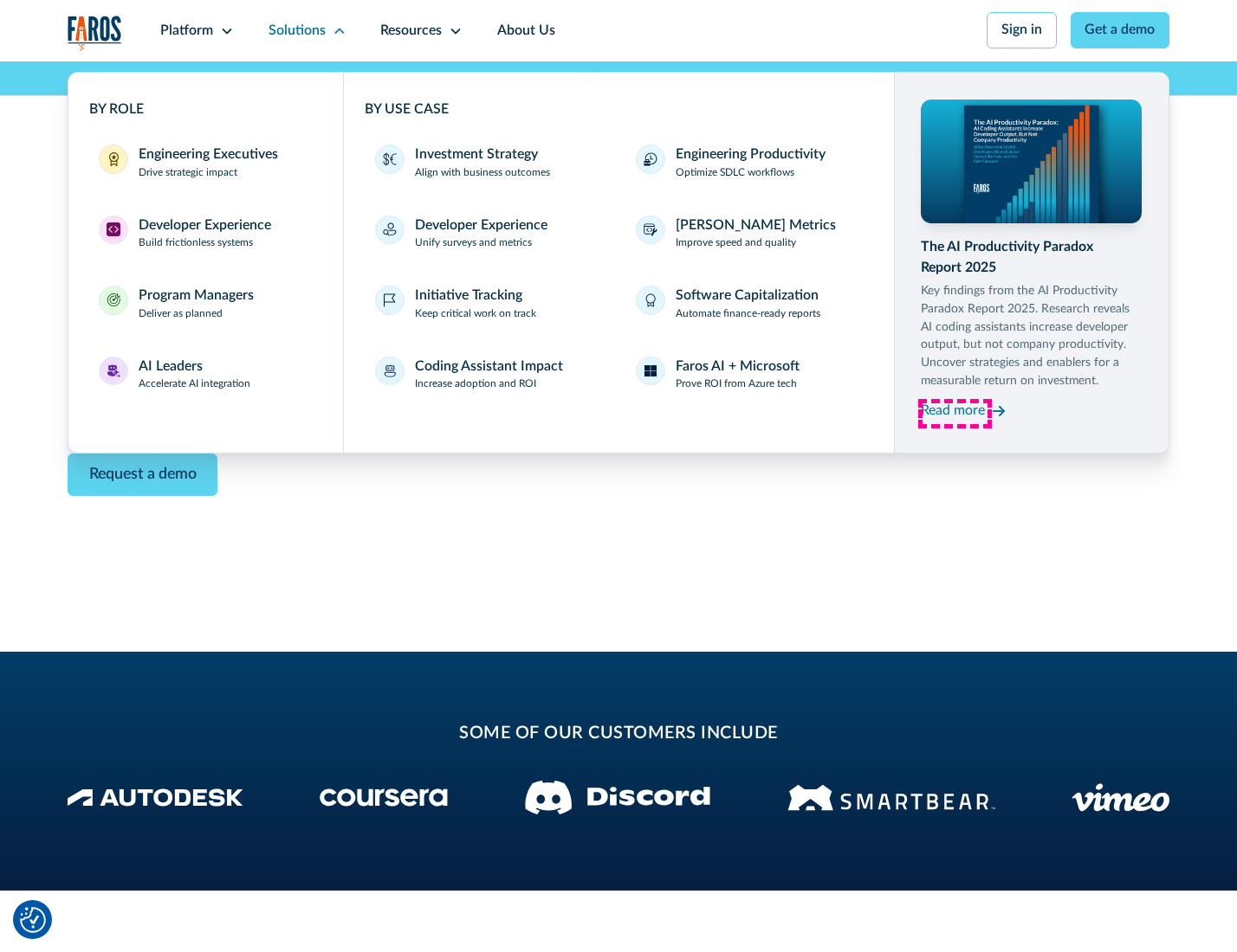
click at [954, 414] on div "Read more" at bounding box center [952, 411] width 64 height 21
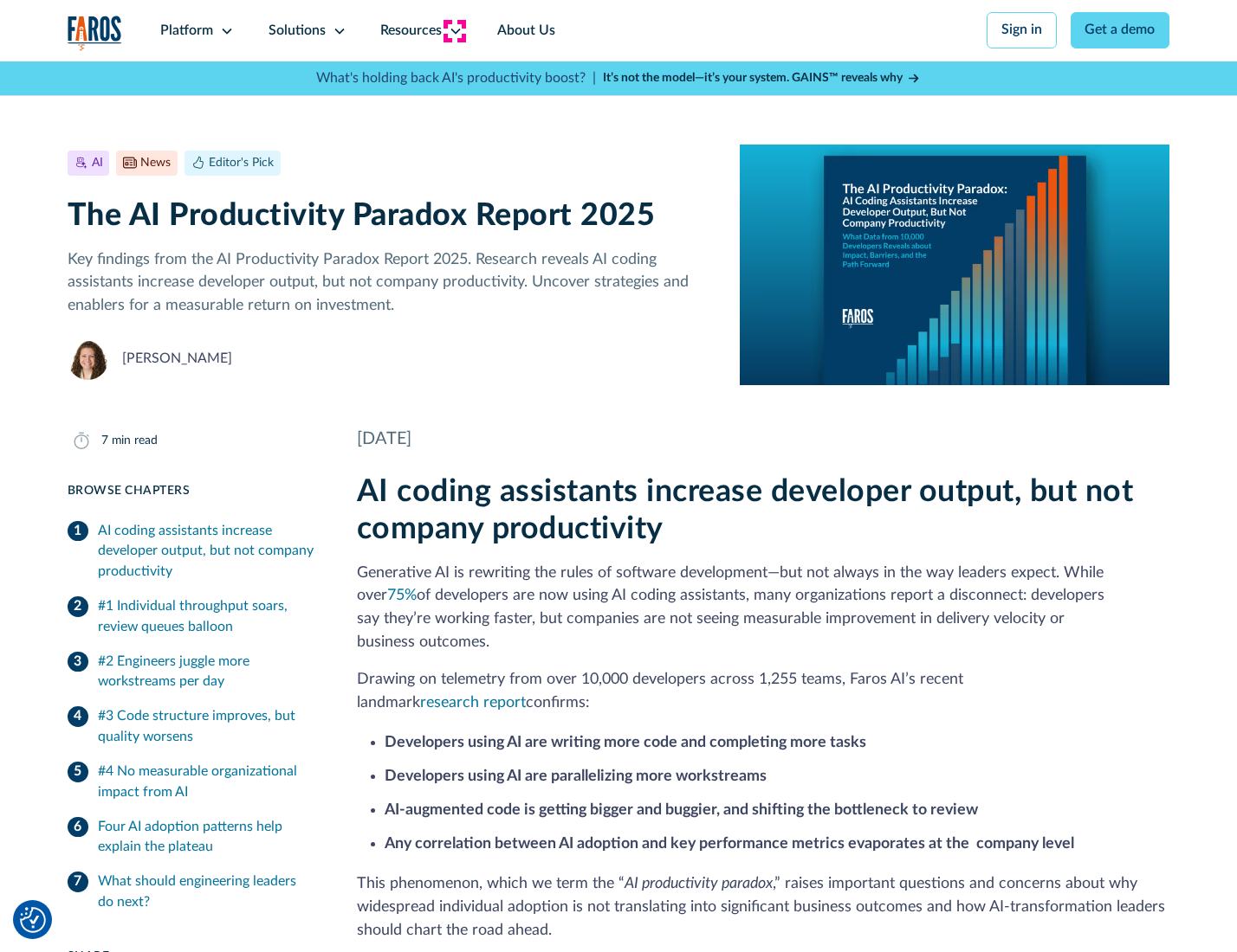
click at [454, 31] on icon at bounding box center [455, 32] width 14 height 14
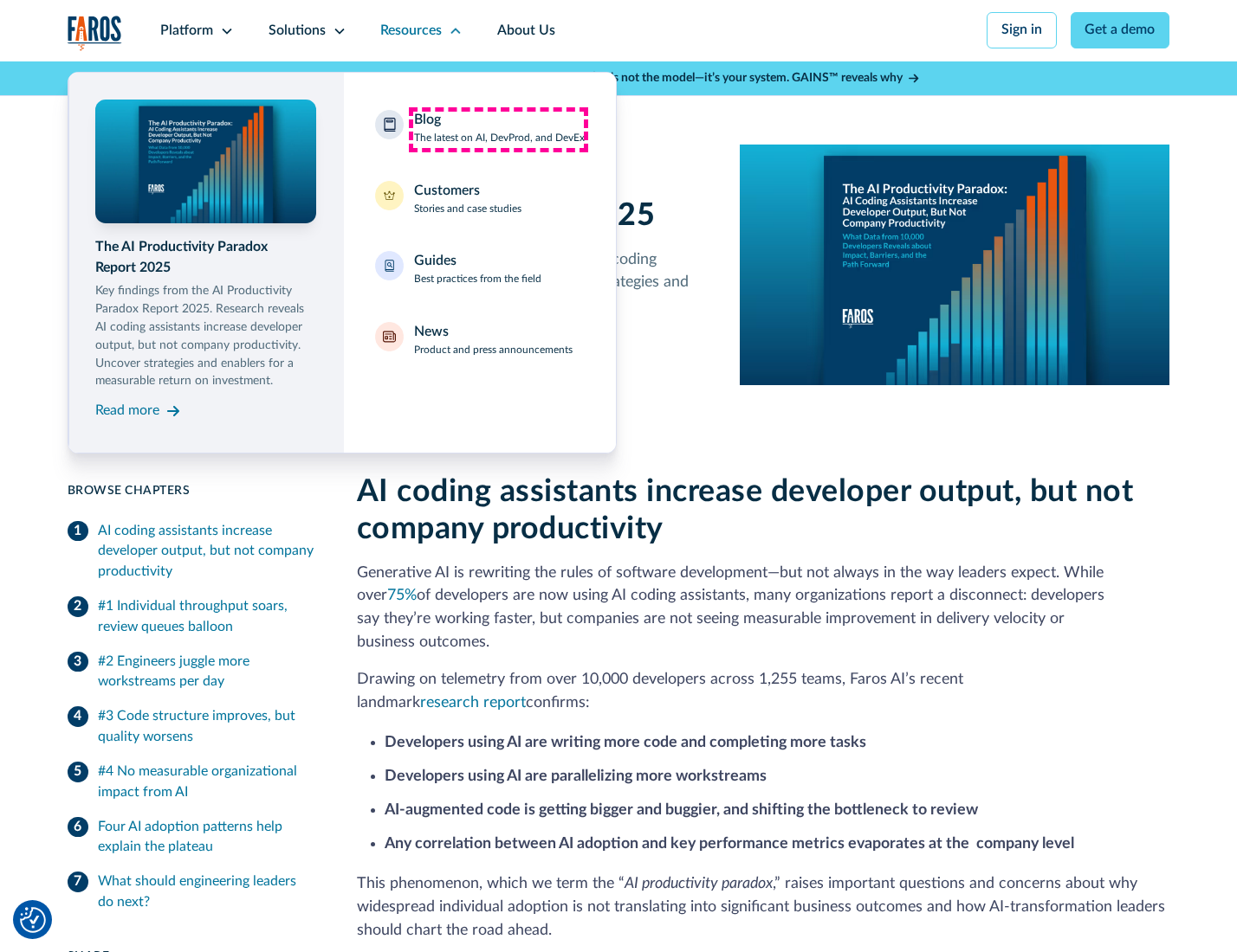
click at [498, 129] on div "Blog The latest on AI, DevProd, and DevEx" at bounding box center [499, 127] width 171 height 37
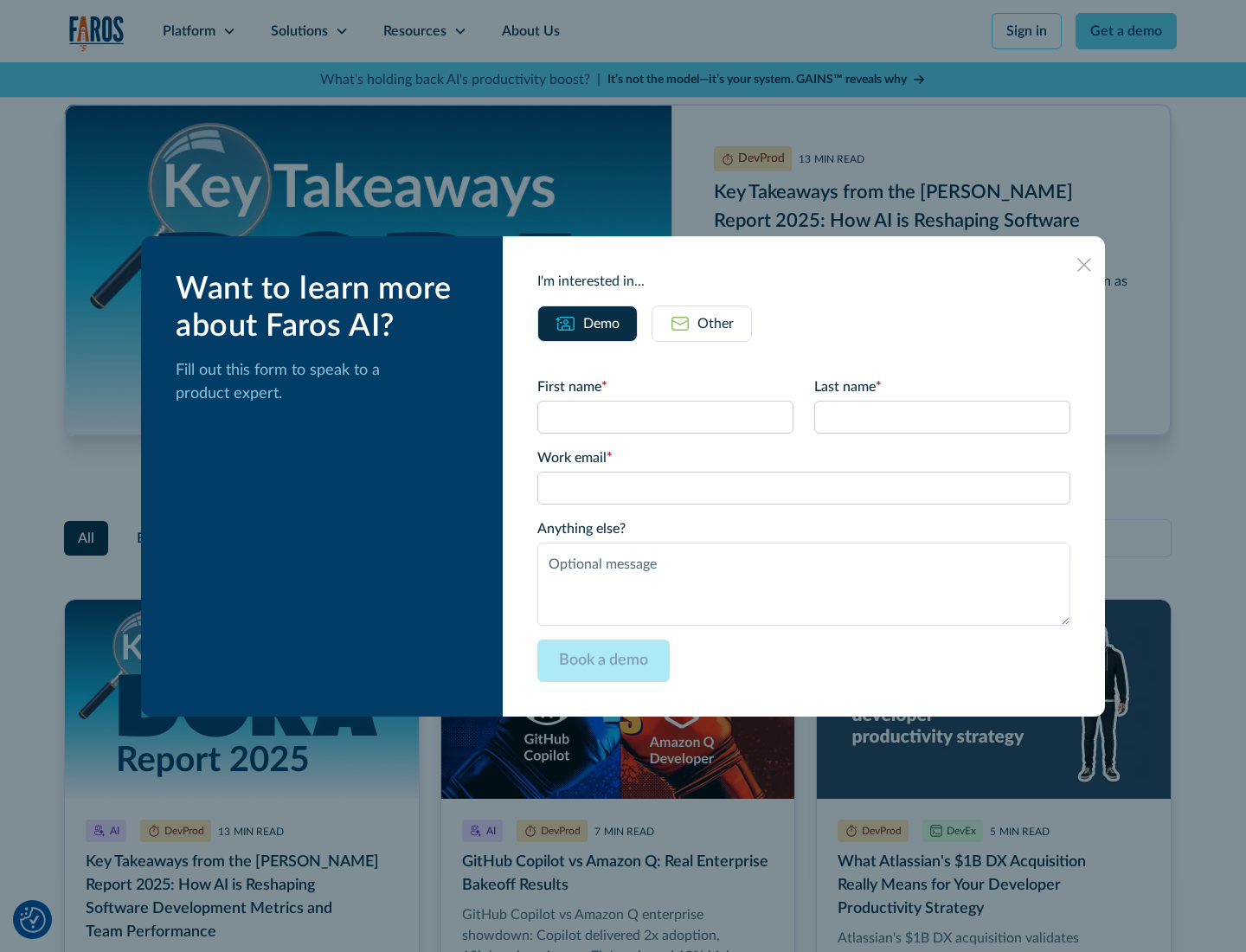
click at [701, 323] on div "Other" at bounding box center [716, 323] width 37 height 21
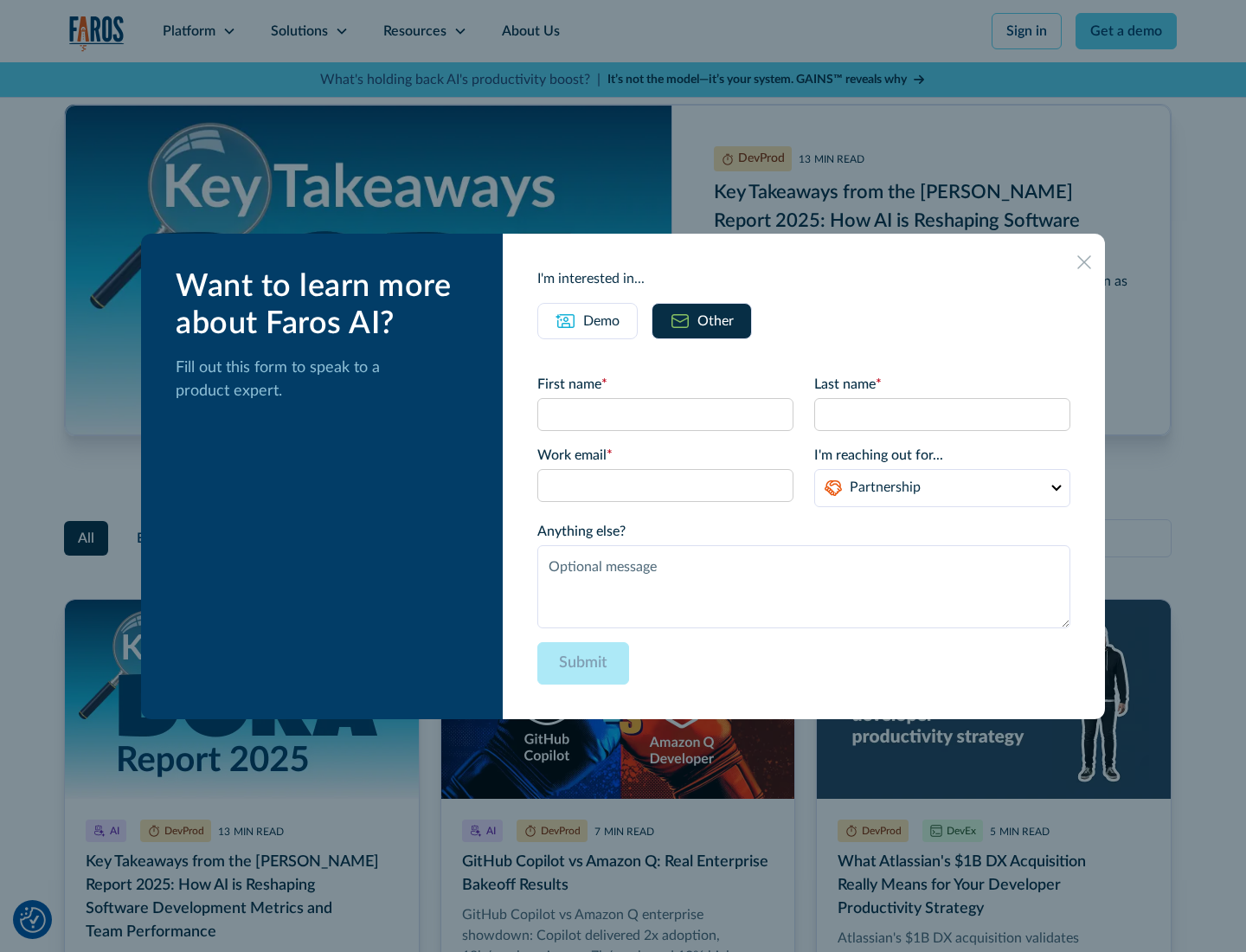
click at [1085, 262] on icon at bounding box center [1084, 263] width 14 height 14
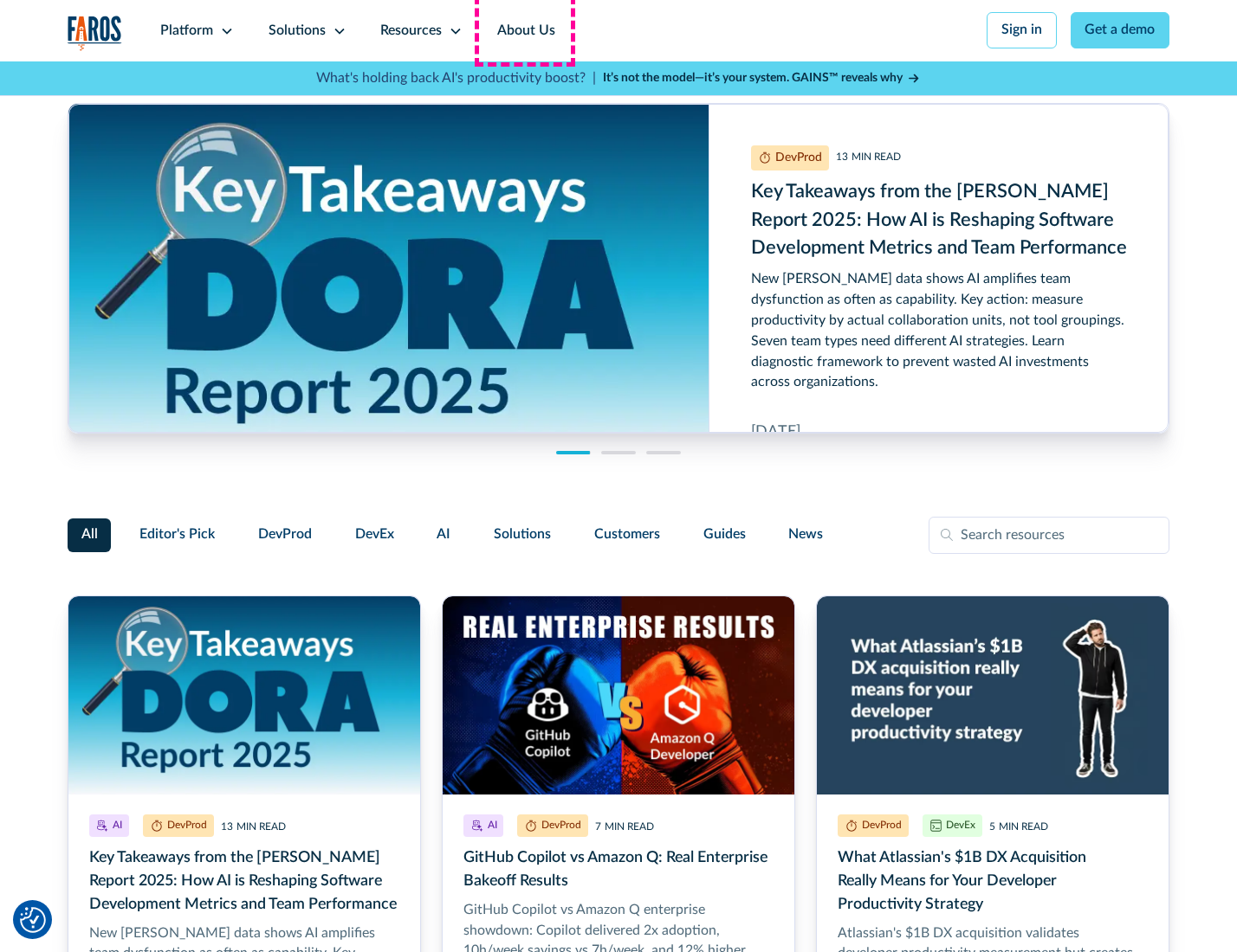
click at [524, 31] on link "About Us" at bounding box center [527, 31] width 93 height 61
